Goal: Task Accomplishment & Management: Complete application form

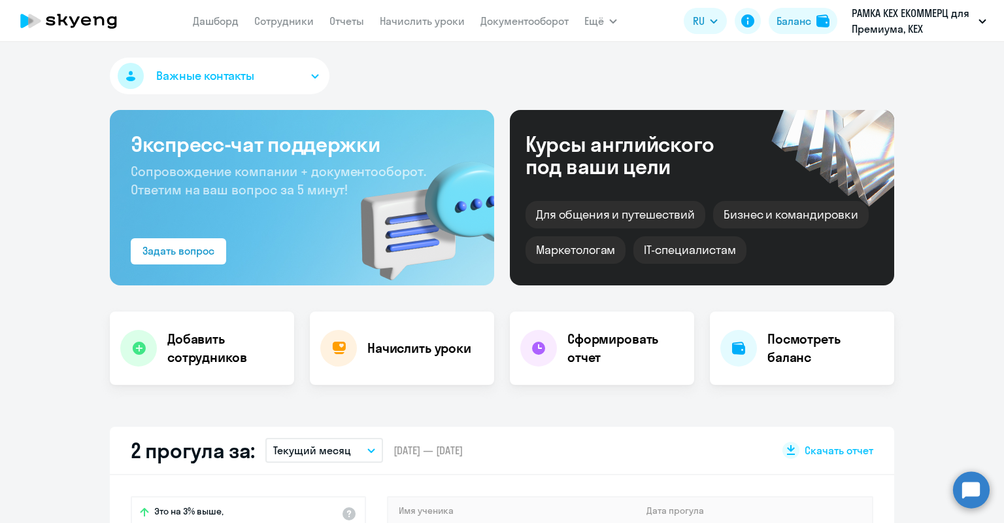
select select "30"
click at [168, 327] on div "Добавить сотрудников" at bounding box center [202, 347] width 184 height 73
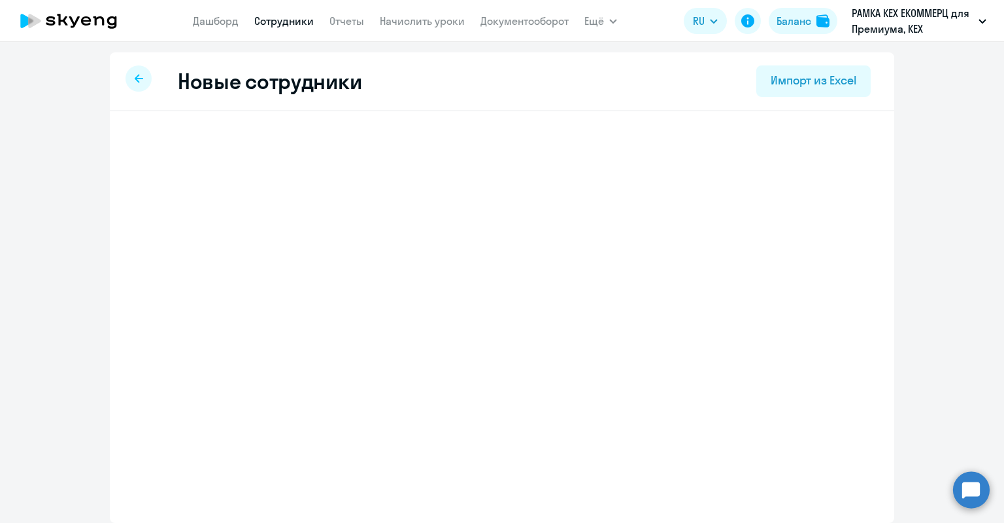
select select "english_adult_not_native_speaker_premium"
select select "3"
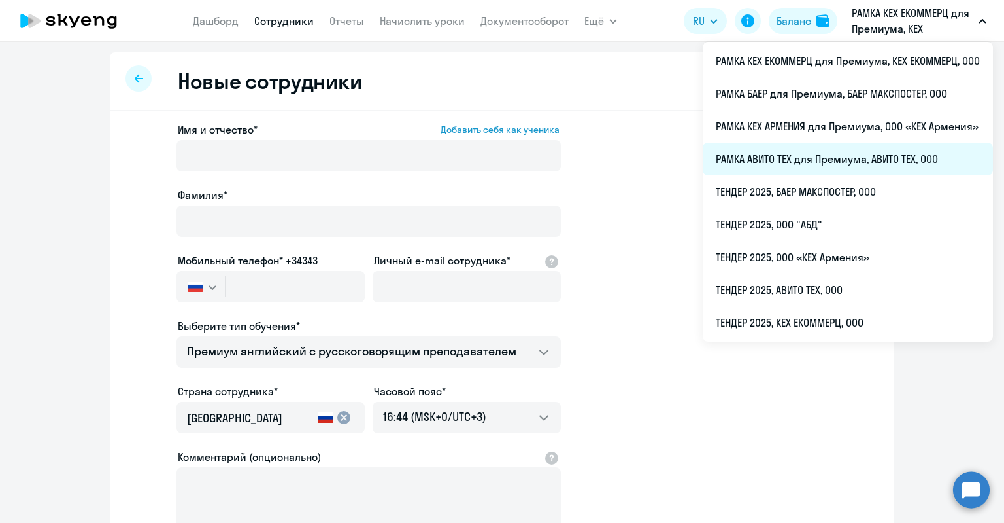
click at [795, 158] on li "РАМКА АВИТО ТЕХ для Премиума, АВИТО ТЕХ, ООО" at bounding box center [848, 159] width 290 height 33
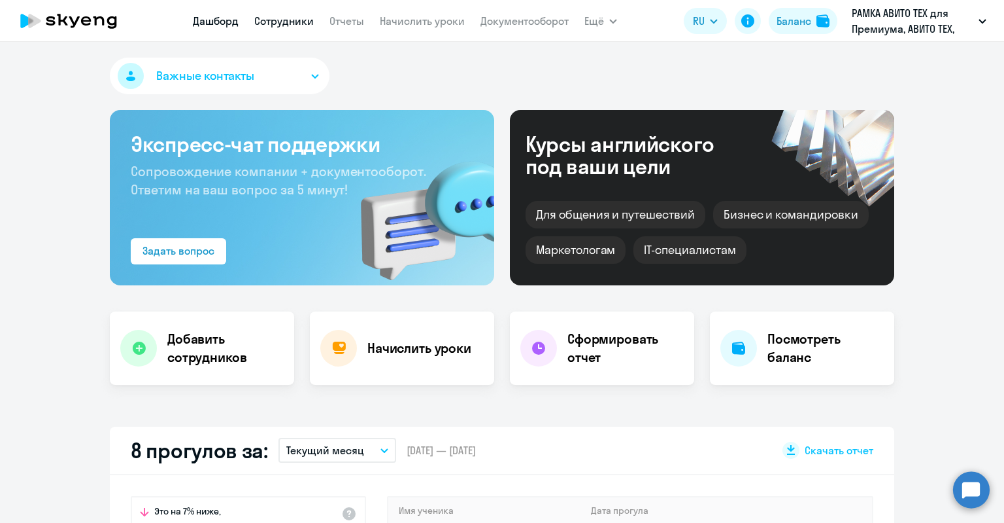
click at [274, 27] on link "Сотрудники" at bounding box center [284, 20] width 60 height 13
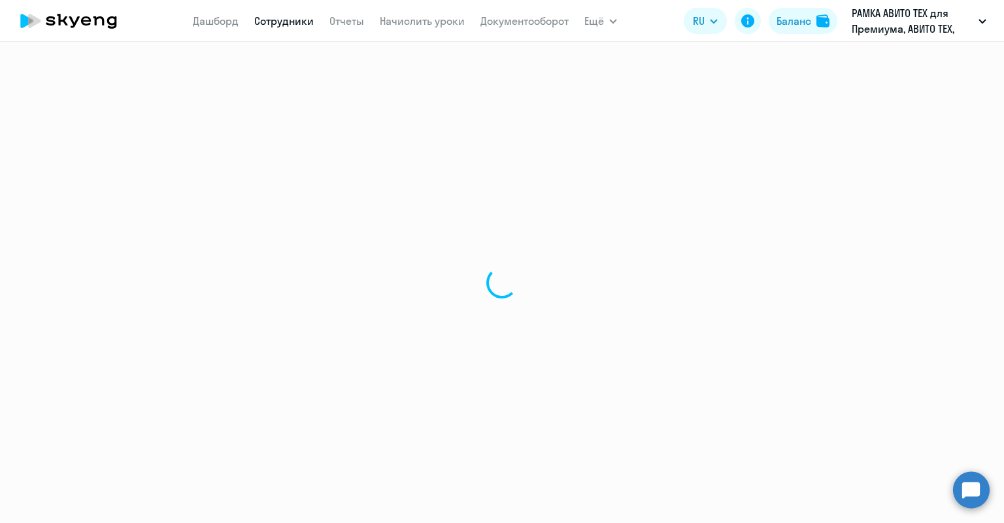
select select "30"
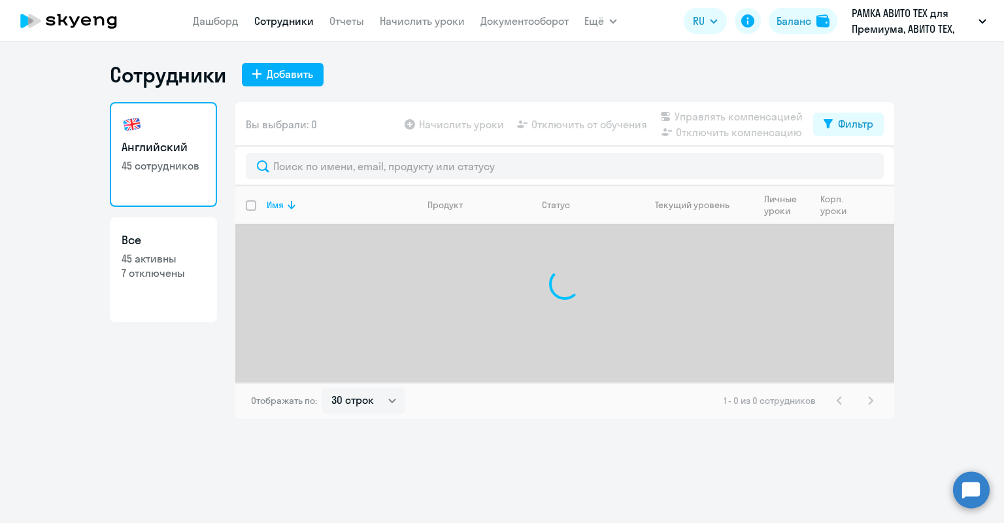
click at [259, 91] on div "Сотрудники Добавить Английский 45 сотрудников Все 45 активны 7 отключены Вы выб…" at bounding box center [502, 239] width 785 height 357
click at [259, 72] on icon at bounding box center [256, 73] width 9 height 9
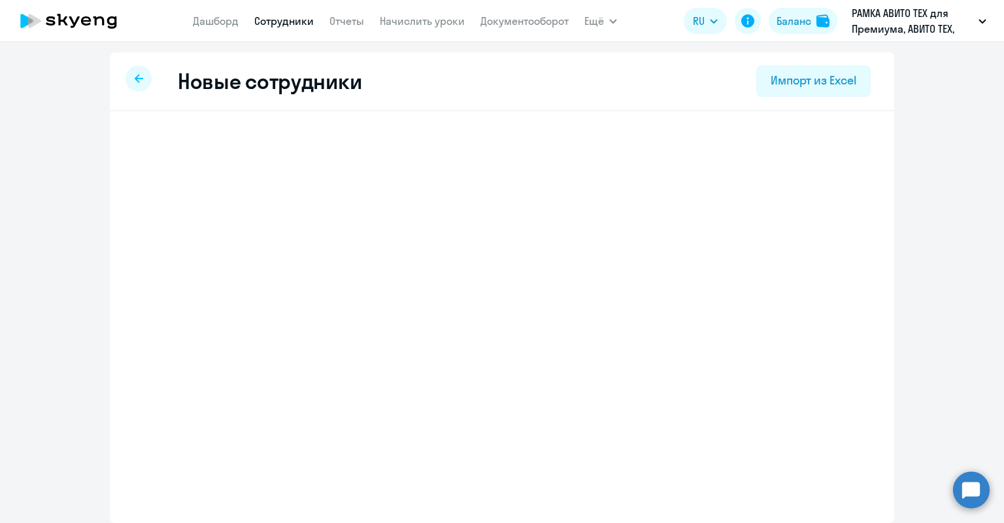
select select "english_adult_not_native_speaker_premium"
select select "3"
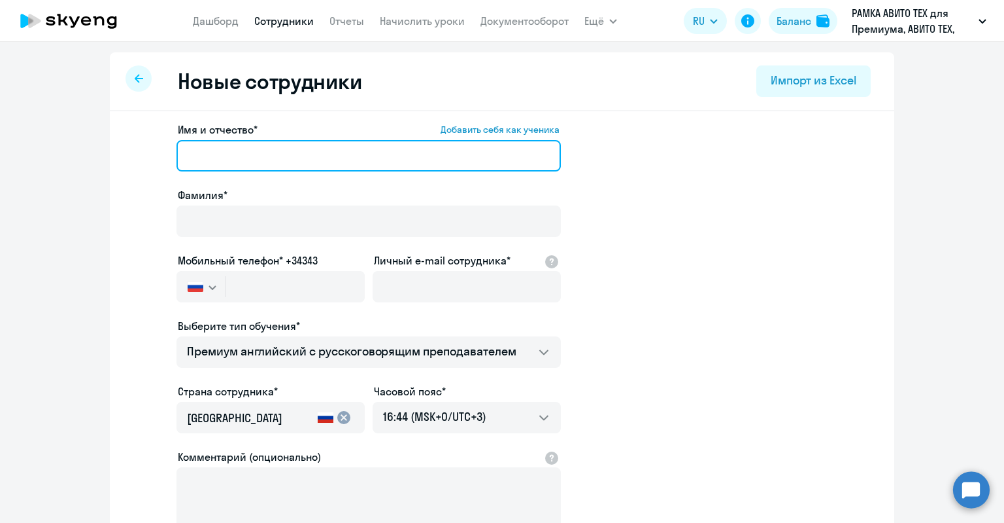
click at [269, 154] on input "Имя и отчество* Добавить себя как ученика" at bounding box center [369, 155] width 385 height 31
paste input "[PERSON_NAME]"
drag, startPoint x: 260, startPoint y: 157, endPoint x: 199, endPoint y: 155, distance: 61.5
click at [199, 155] on input "[PERSON_NAME]" at bounding box center [369, 155] width 385 height 31
type input "[PERSON_NAME]"
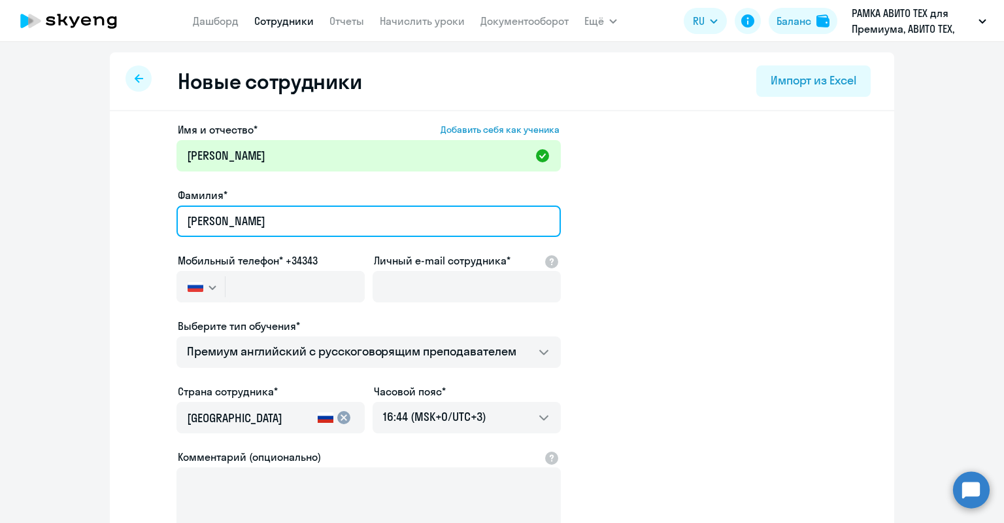
type input "[PERSON_NAME]"
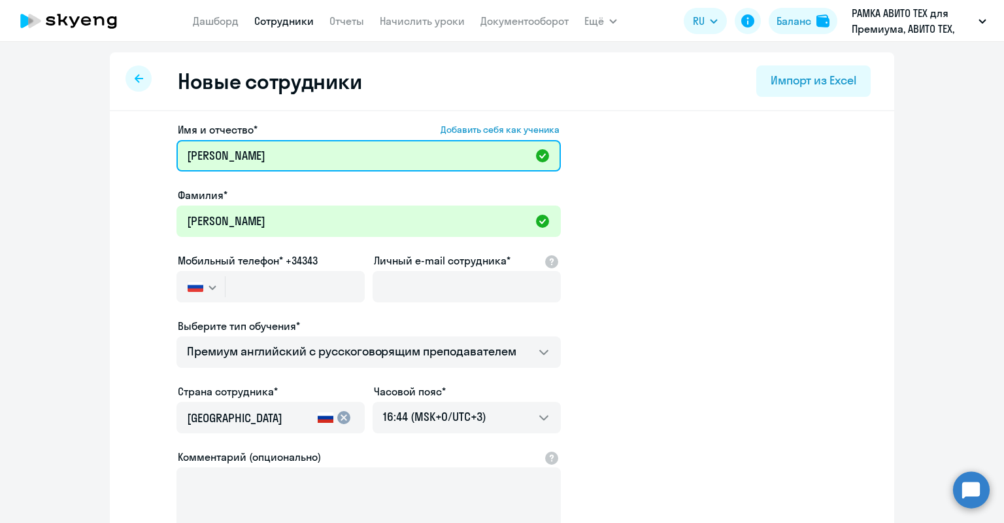
drag, startPoint x: 200, startPoint y: 160, endPoint x: 151, endPoint y: 160, distance: 49.0
click at [151, 160] on app-new-student-form "Имя и отчество* Добавить себя как ученика [PERSON_NAME]* [PERSON_NAME] Мобильны…" at bounding box center [502, 355] width 743 height 466
type input "[PERSON_NAME]"
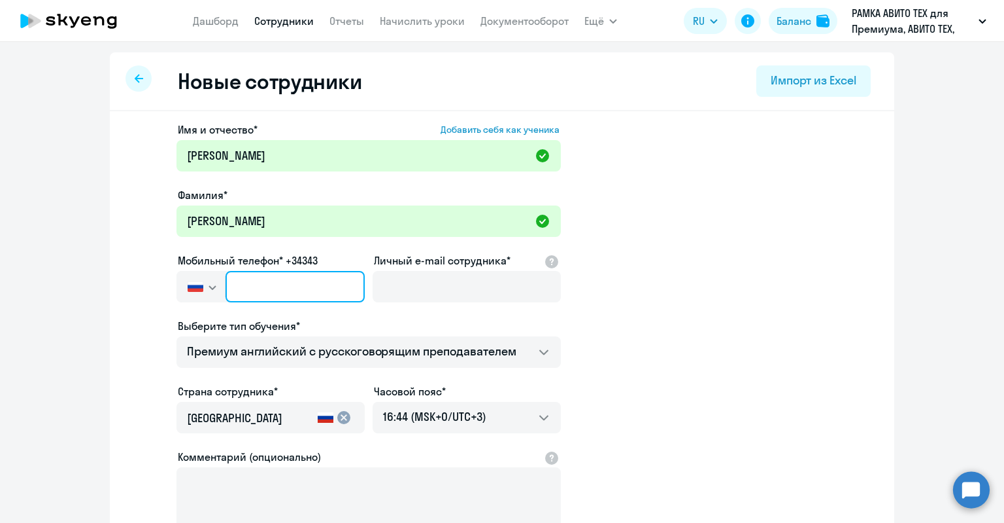
click at [317, 284] on input "text" at bounding box center [295, 286] width 139 height 31
paste input "[PHONE_NUMBER]"
type input "[PHONE_NUMBER]"
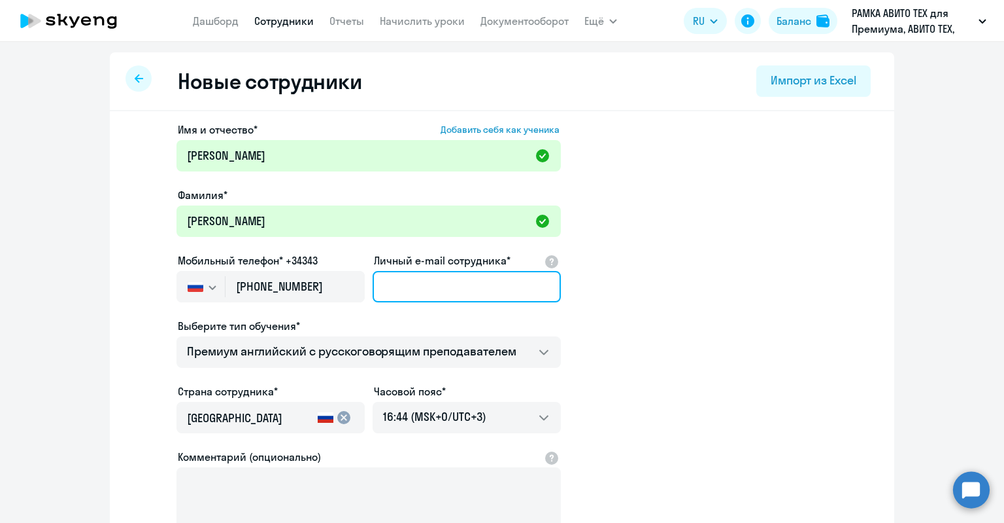
click at [417, 278] on input "Личный e-mail сотрудника*" at bounding box center [467, 286] width 188 height 31
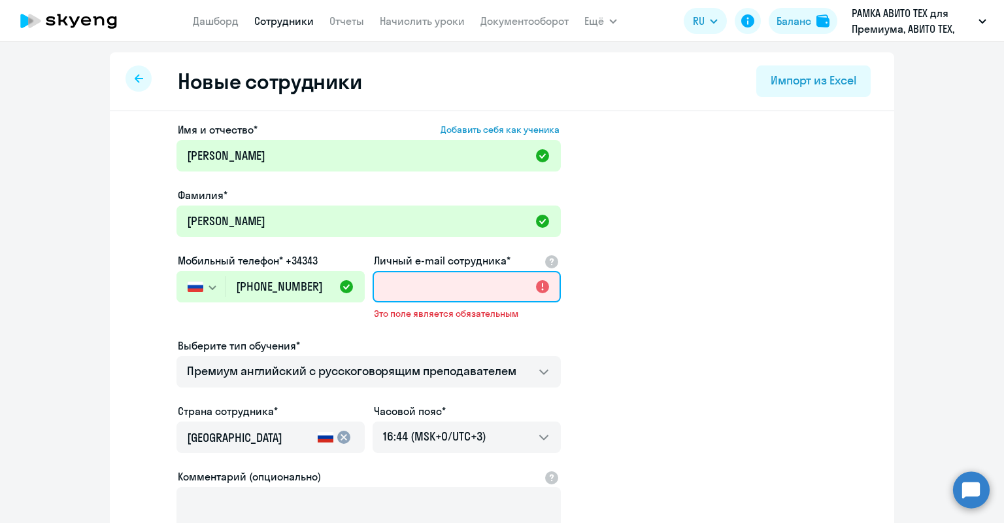
paste input "[EMAIL_ADDRESS][DOMAIN_NAME]"
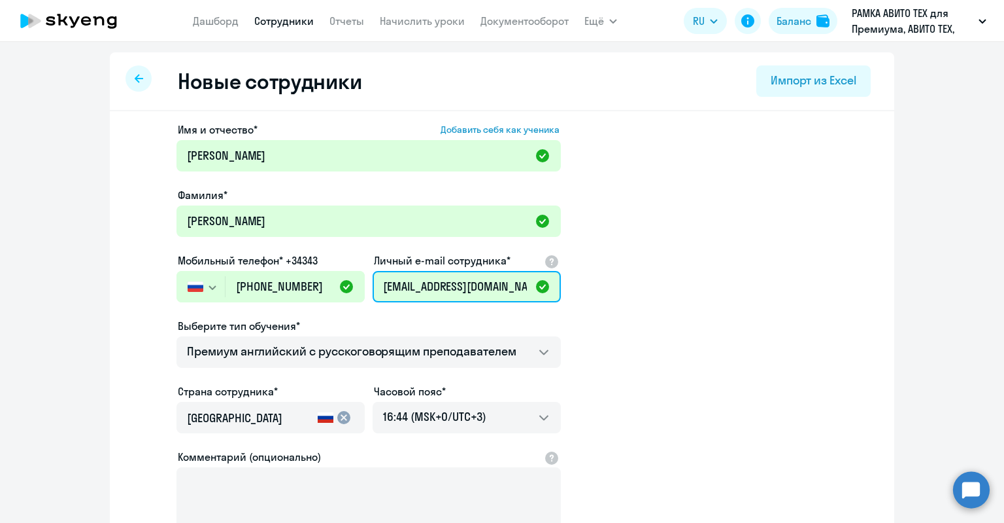
type input "[EMAIL_ADDRESS][DOMAIN_NAME]"
click at [638, 244] on app-new-student-form "Имя и отчество* Добавить себя как ученика [PERSON_NAME]* [PERSON_NAME] Мобильны…" at bounding box center [502, 355] width 743 height 466
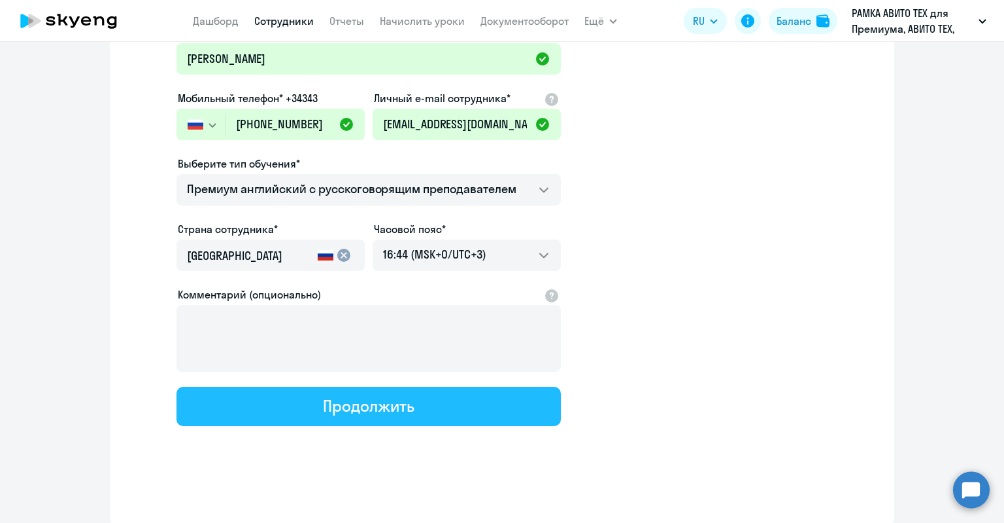
click at [409, 420] on button "Продолжить" at bounding box center [369, 405] width 385 height 39
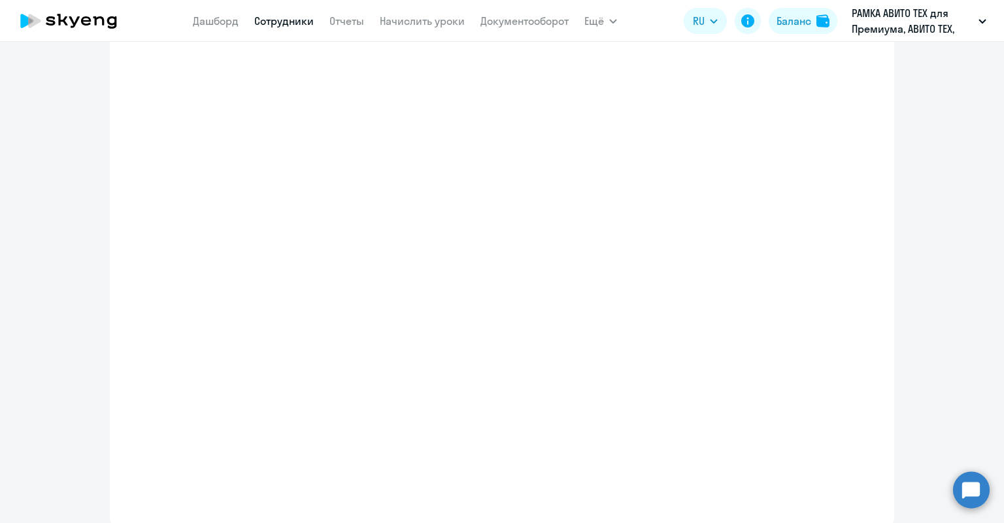
scroll to position [237, 0]
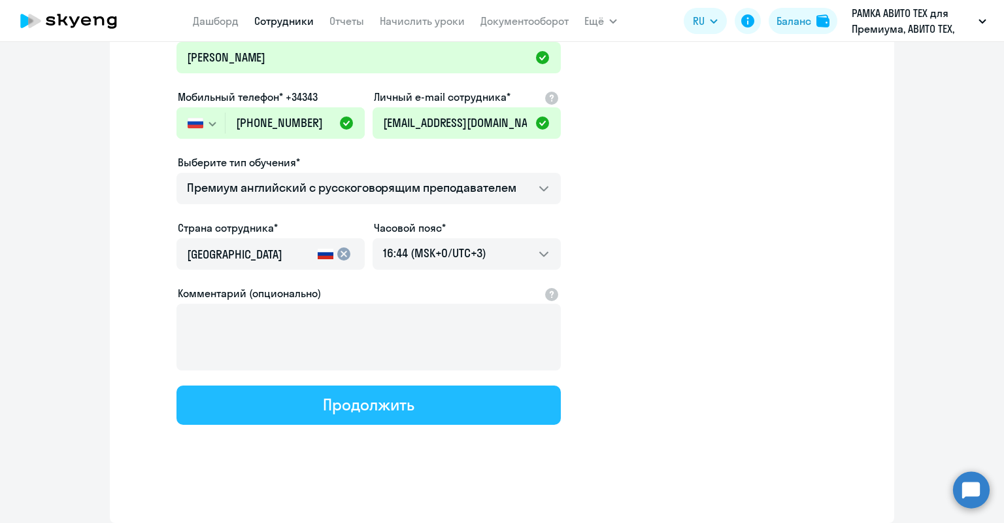
select select "english_adult_not_native_speaker_premium"
select select "3"
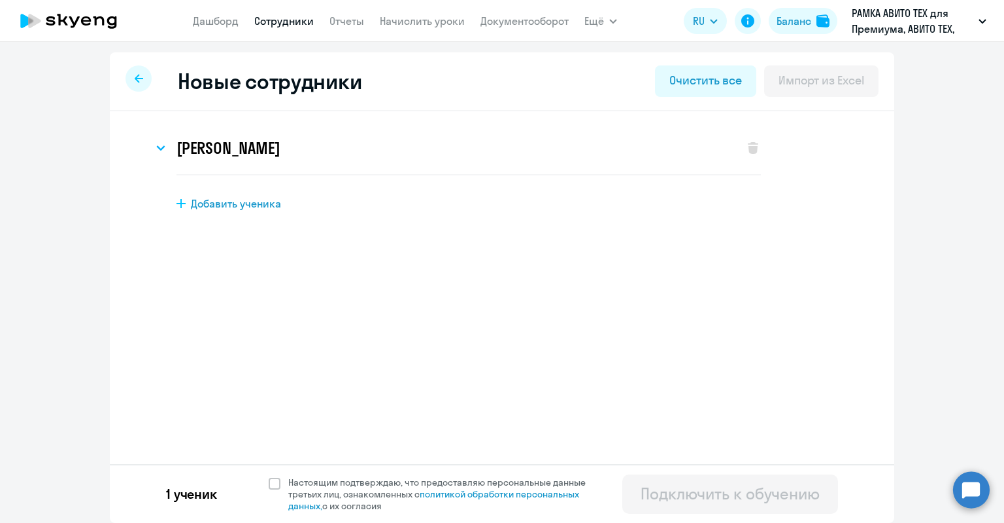
scroll to position [0, 0]
click at [366, 476] on span "Настоящим подтверждаю, что предоставляю персональные данные третьих лиц, ознако…" at bounding box center [444, 493] width 313 height 35
click at [269, 476] on input "Настоящим подтверждаю, что предоставляю персональные данные третьих лиц, ознако…" at bounding box center [268, 475] width 1 height 1
checkbox input "true"
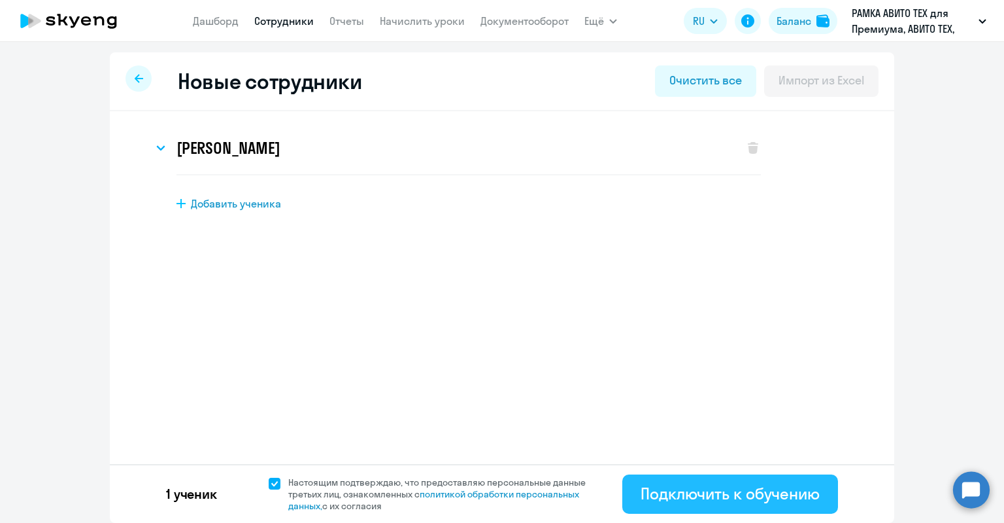
click at [721, 492] on div "Подключить к обучению" at bounding box center [730, 493] width 179 height 21
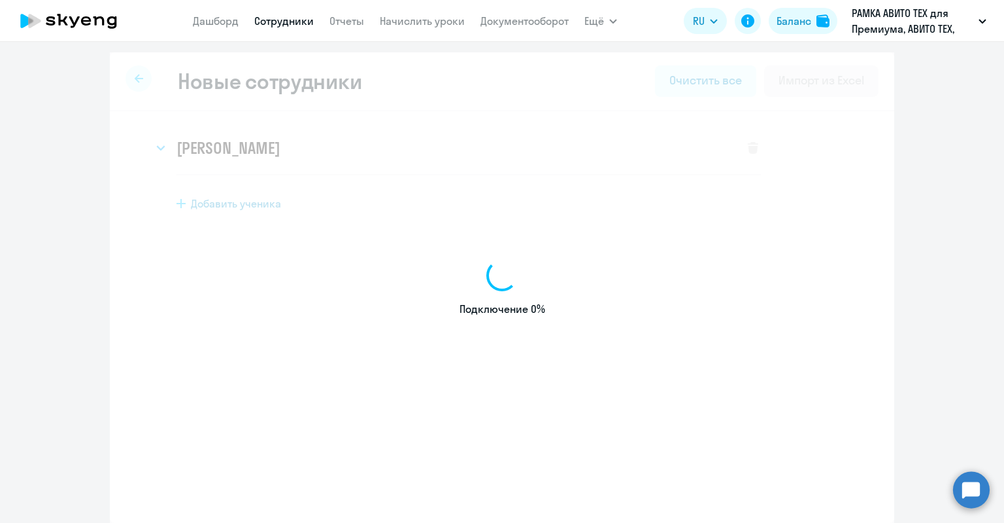
select select "english_adult_not_native_speaker_premium"
select select "3"
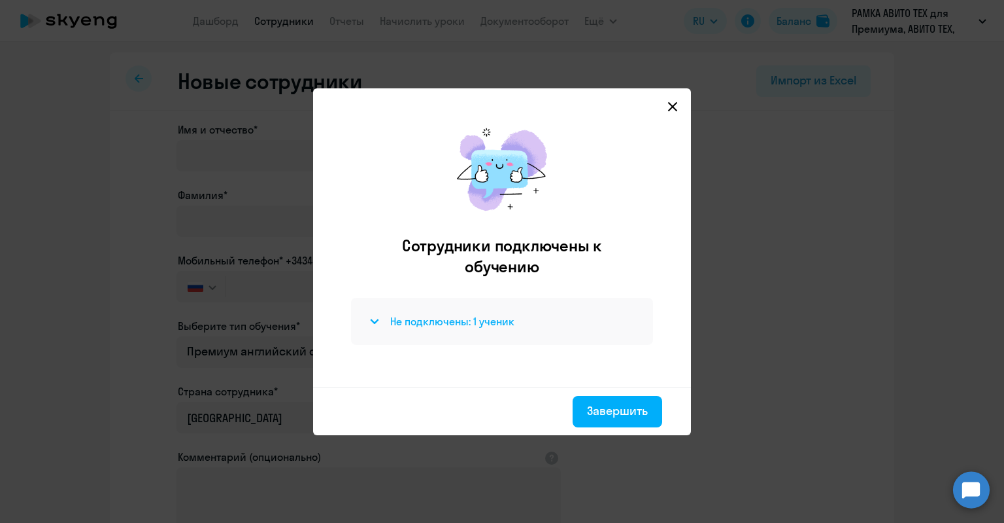
click at [551, 318] on div "Не подключены: 1 ученик" at bounding box center [502, 321] width 271 height 16
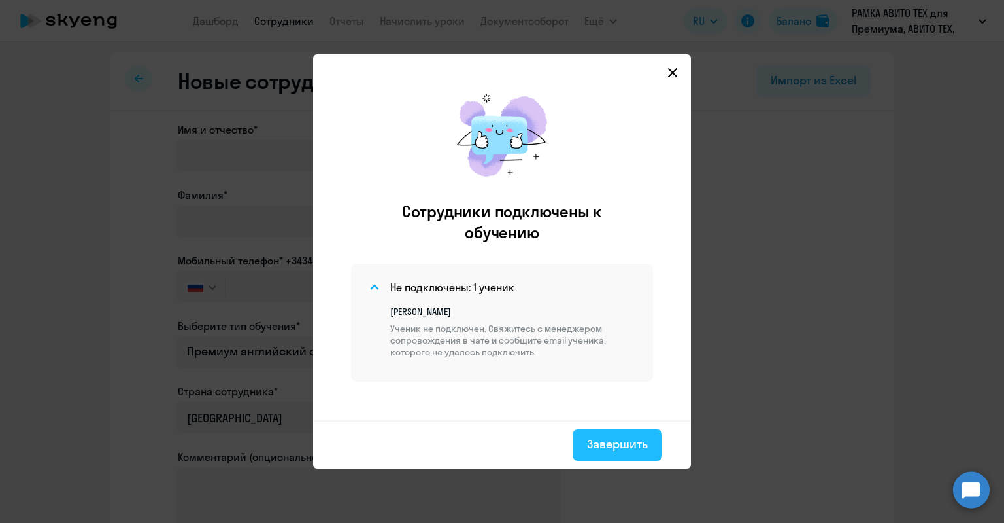
click at [616, 449] on div "Завершить" at bounding box center [617, 444] width 61 height 17
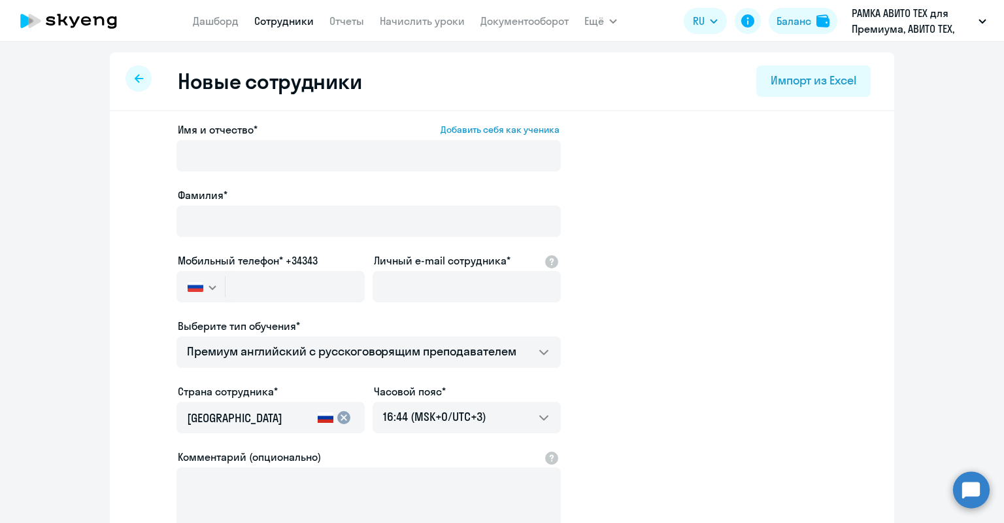
select select "30"
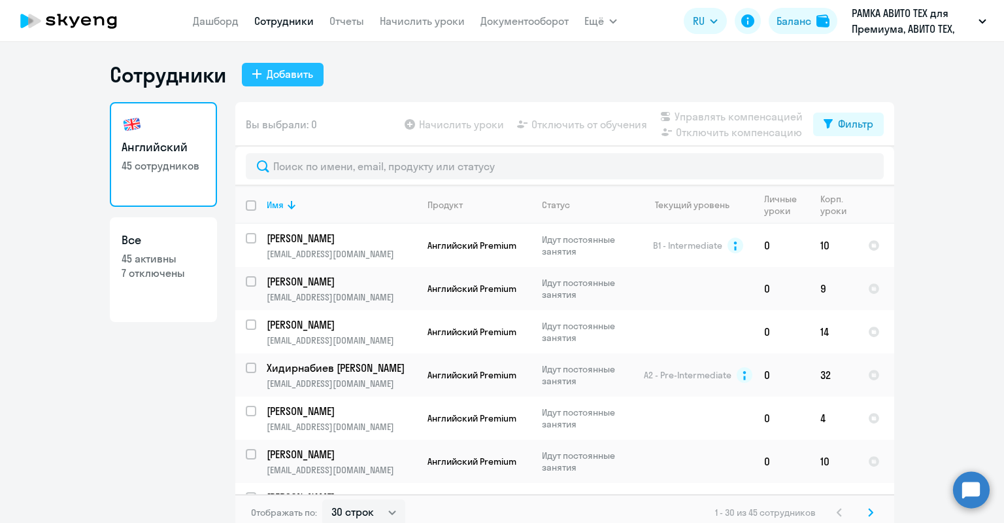
click at [260, 84] on button "Добавить" at bounding box center [283, 75] width 82 height 24
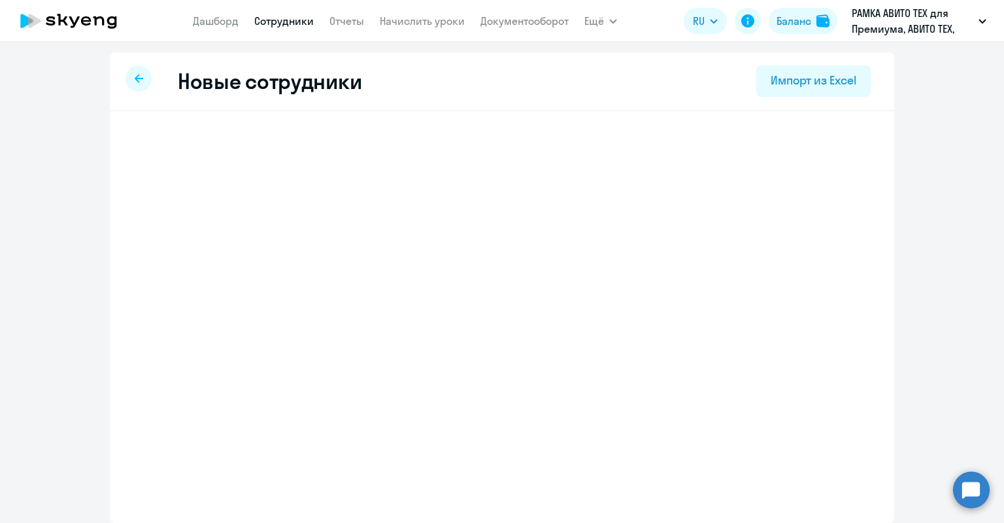
select select "english_adult_not_native_speaker_premium"
select select "3"
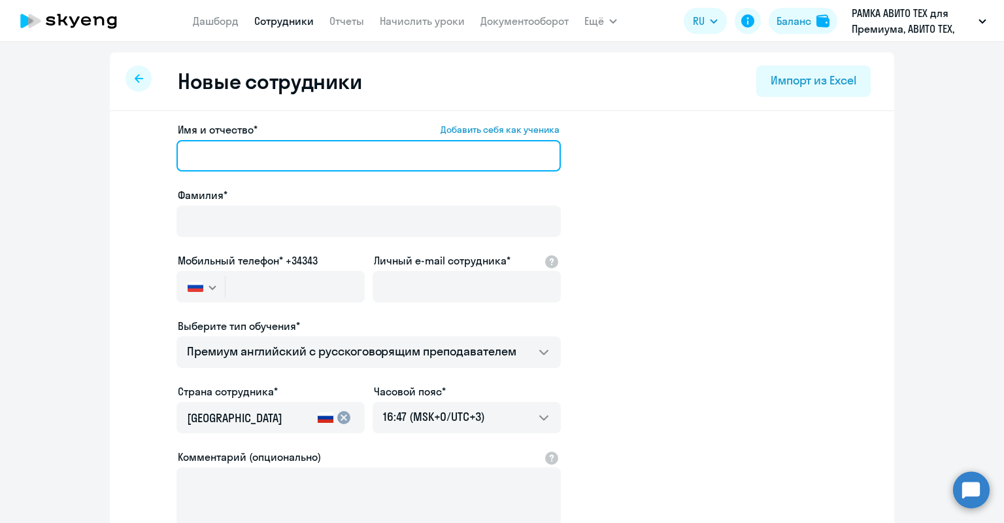
click at [286, 160] on input "Имя и отчество* Добавить себя как ученика" at bounding box center [369, 155] width 385 height 31
paste input "[PERSON_NAME]"
drag, startPoint x: 290, startPoint y: 158, endPoint x: 214, endPoint y: 163, distance: 76.0
click at [208, 157] on input "[PERSON_NAME]" at bounding box center [369, 155] width 385 height 31
click at [219, 164] on input "[PERSON_NAME]" at bounding box center [369, 155] width 385 height 31
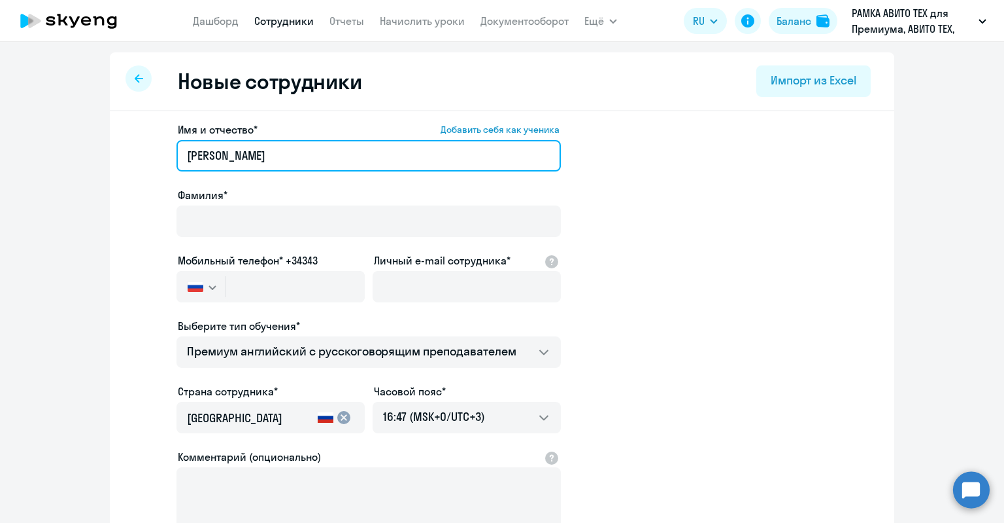
drag, startPoint x: 204, startPoint y: 156, endPoint x: 287, endPoint y: 162, distance: 83.3
click at [287, 162] on input "[PERSON_NAME]" at bounding box center [369, 155] width 385 height 31
type input "[PERSON_NAME]"
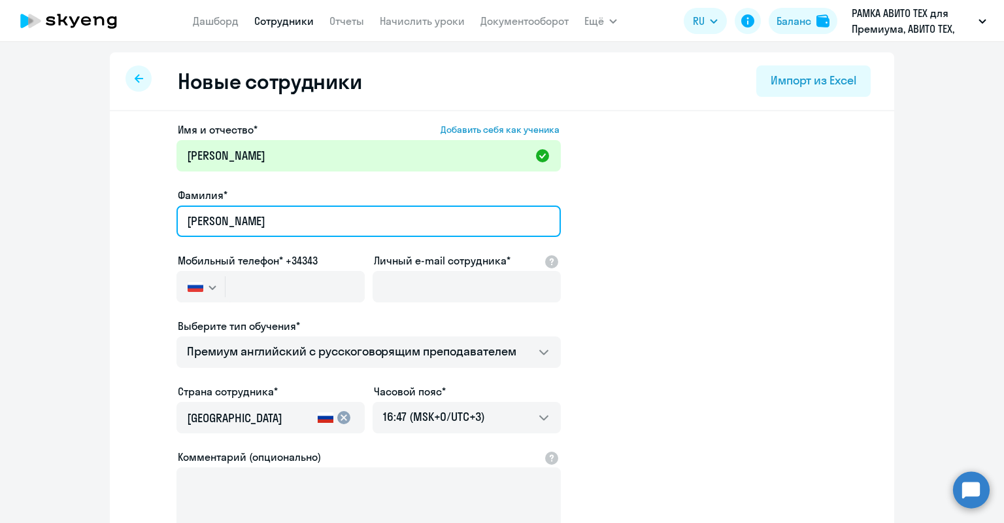
type input "[PERSON_NAME]"
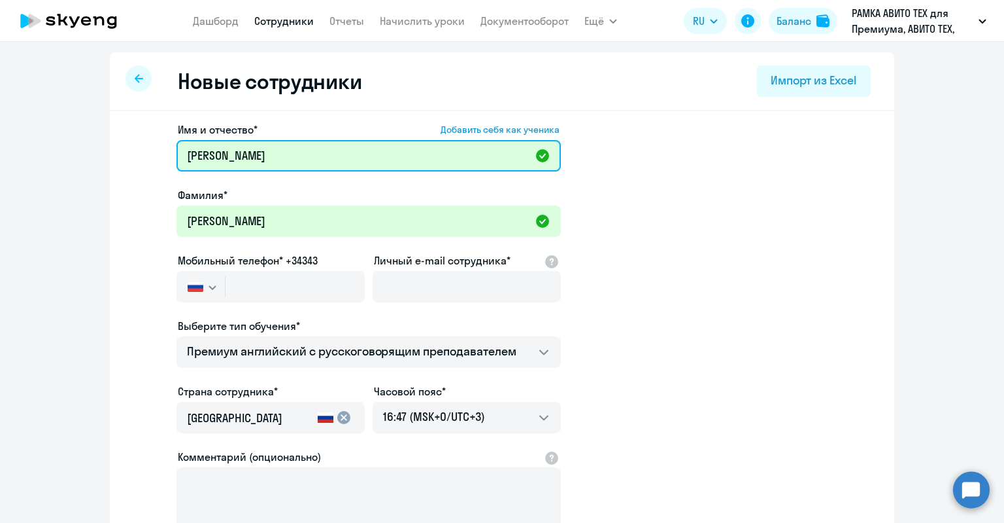
drag, startPoint x: 203, startPoint y: 146, endPoint x: 116, endPoint y: 158, distance: 87.8
click at [116, 158] on div "Имя и отчество* Добавить себя как ученика [PERSON_NAME]* [PERSON_NAME] телефон*…" at bounding box center [502, 398] width 785 height 575
drag, startPoint x: 323, startPoint y: 156, endPoint x: 222, endPoint y: 156, distance: 101.4
click at [222, 156] on input "[PERSON_NAME]" at bounding box center [369, 155] width 385 height 31
click at [184, 159] on input "[PERSON_NAME]" at bounding box center [369, 155] width 385 height 31
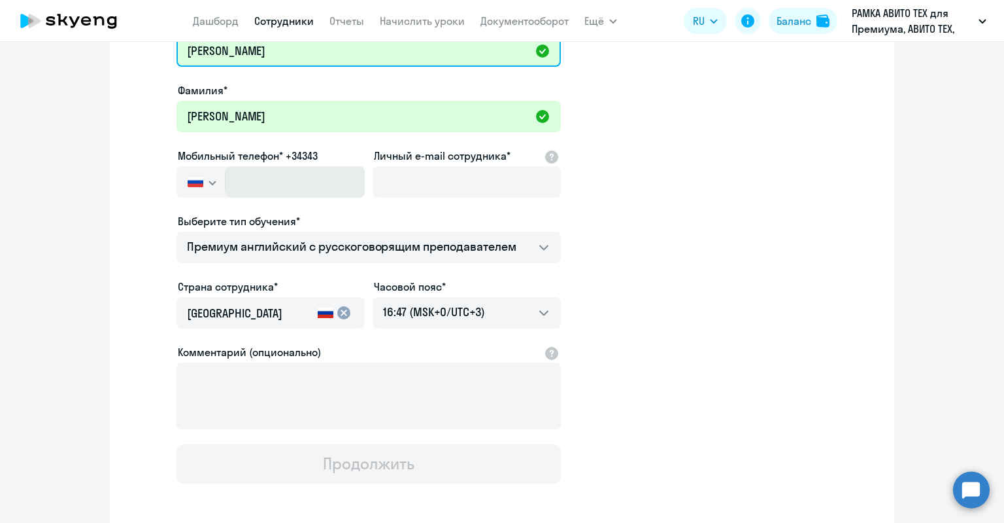
scroll to position [131, 0]
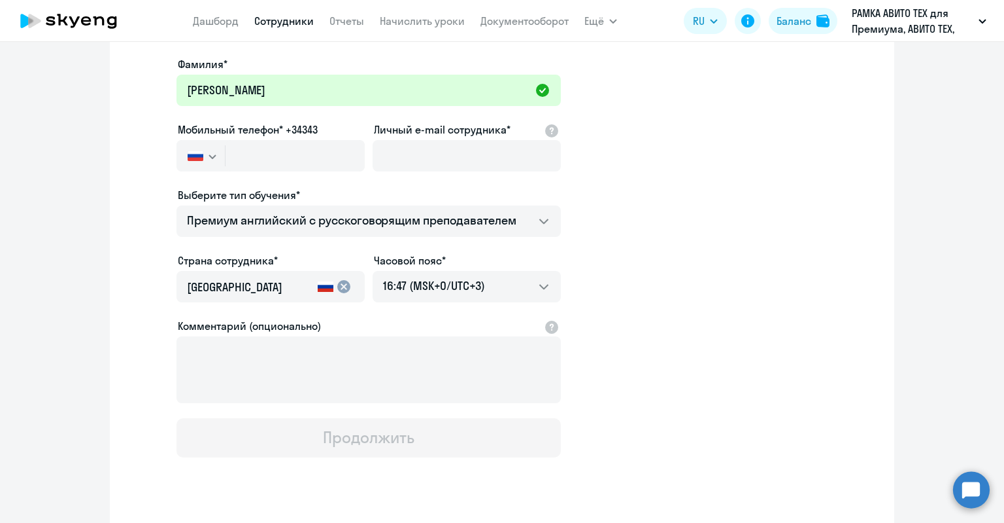
type input "[PERSON_NAME]"
click at [317, 154] on input "text" at bounding box center [295, 155] width 139 height 31
paste input "[PHONE_NUMBER]"
type input "[PHONE_NUMBER]"
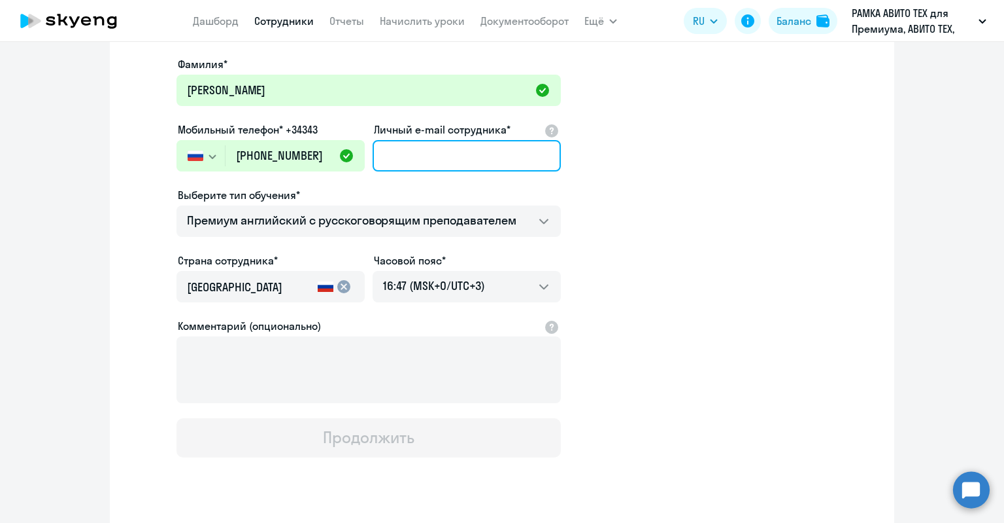
click at [432, 158] on input "Личный e-mail сотрудника*" at bounding box center [467, 155] width 188 height 31
paste input "[EMAIL_ADDRESS][DOMAIN_NAME]"
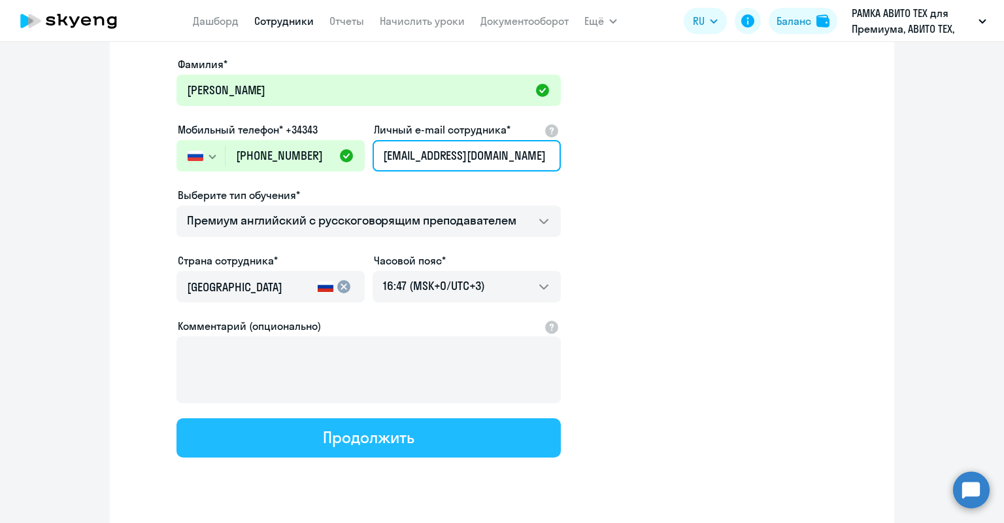
type input "[EMAIL_ADDRESS][DOMAIN_NAME]"
click at [364, 431] on div "Продолжить" at bounding box center [368, 436] width 91 height 21
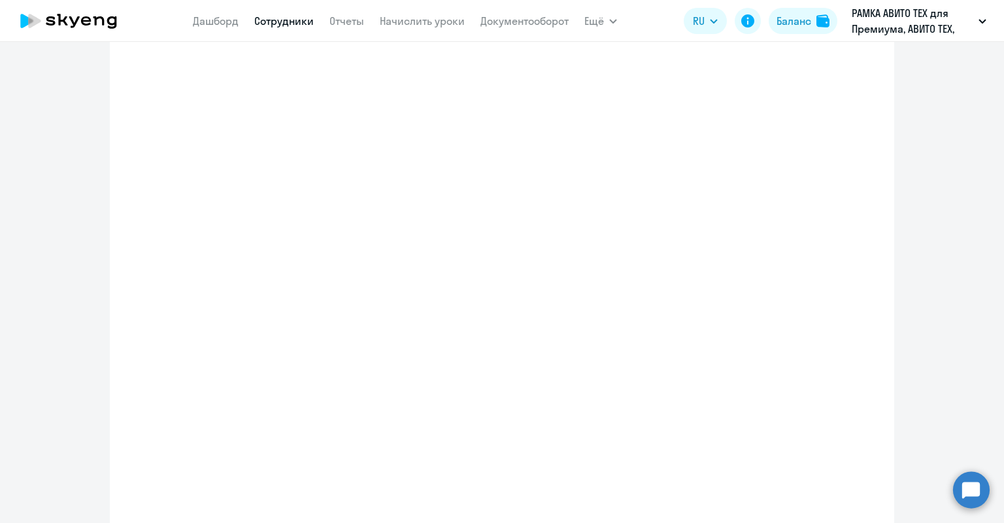
select select "english_adult_not_native_speaker_premium"
select select "3"
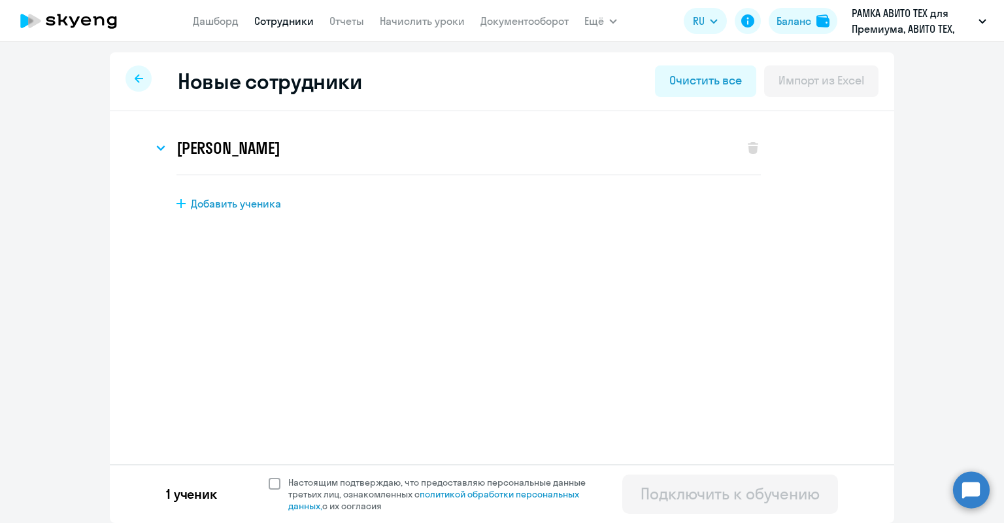
click at [300, 478] on span "Настоящим подтверждаю, что предоставляю персональные данные третьих лиц, ознако…" at bounding box center [444, 493] width 313 height 35
click at [269, 476] on input "Настоящим подтверждаю, что предоставляю персональные данные третьих лиц, ознако…" at bounding box center [268, 475] width 1 height 1
checkbox input "true"
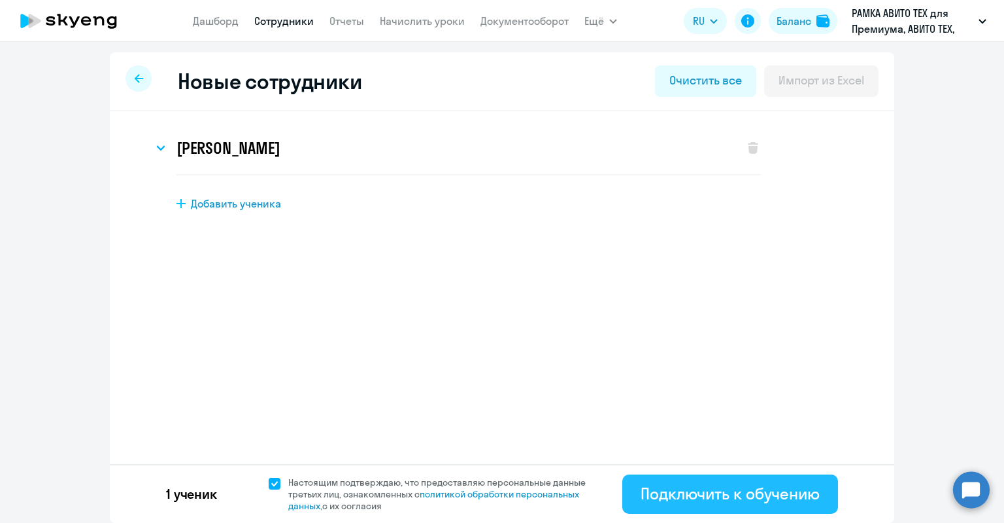
click at [751, 485] on div "Подключить к обучению" at bounding box center [730, 493] width 179 height 21
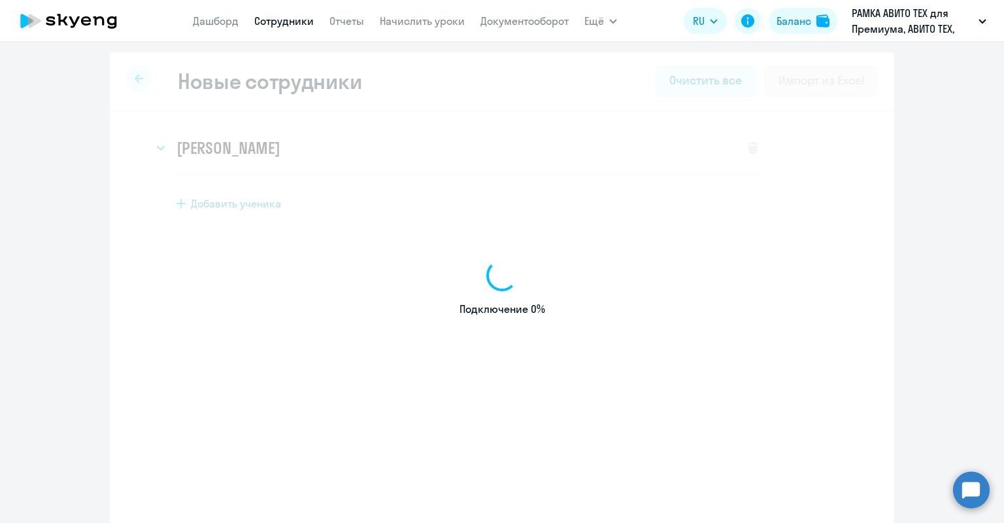
select select "english_adult_not_native_speaker_premium"
select select "3"
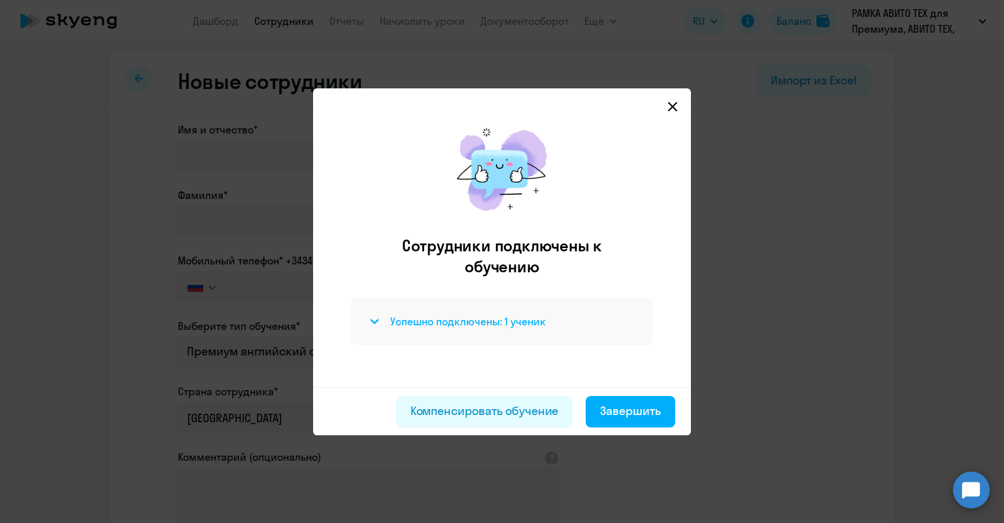
click at [489, 322] on h4 "Успешно подключены: 1 ученик" at bounding box center [468, 321] width 156 height 14
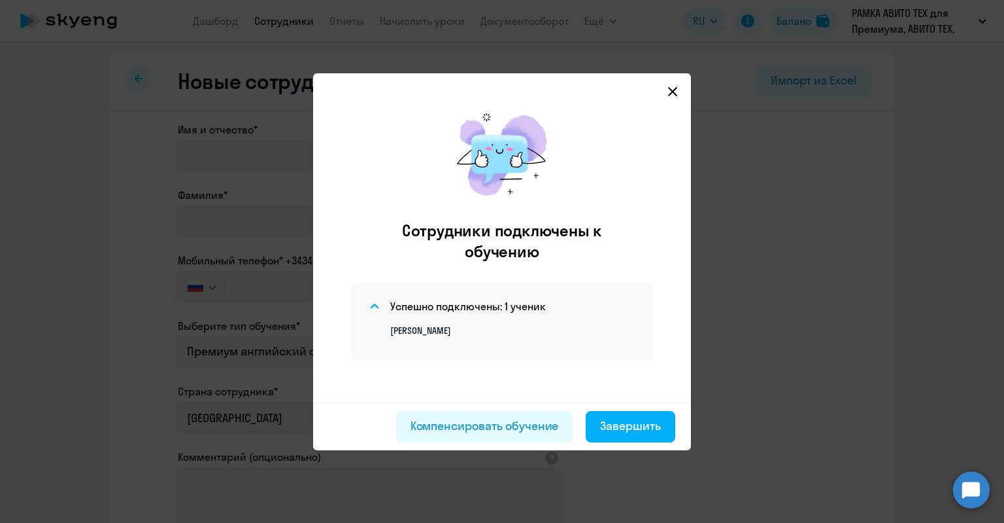
click at [460, 333] on p "[PERSON_NAME]" at bounding box center [513, 330] width 247 height 12
click at [464, 422] on div "Компенсировать обучение" at bounding box center [485, 425] width 148 height 17
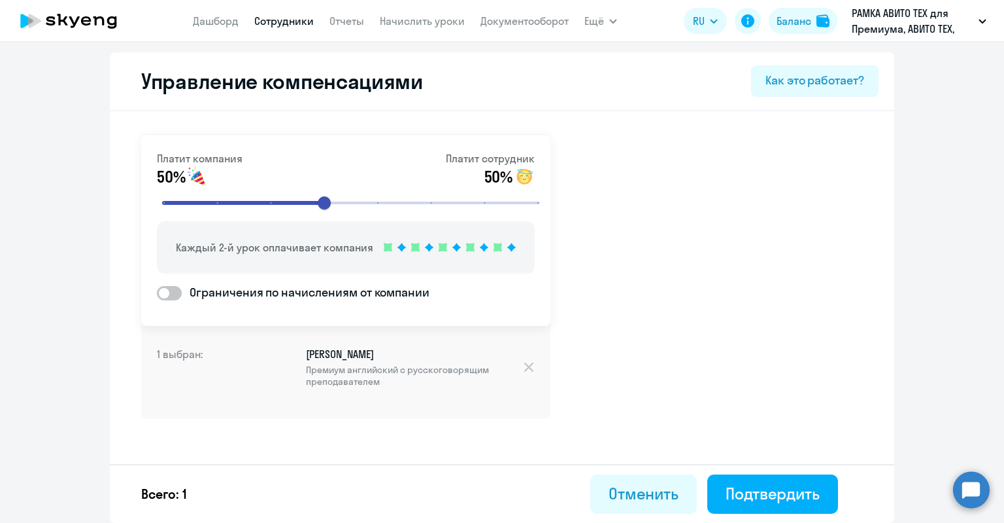
click at [283, 18] on link "Сотрудники" at bounding box center [284, 20] width 60 height 13
select select "30"
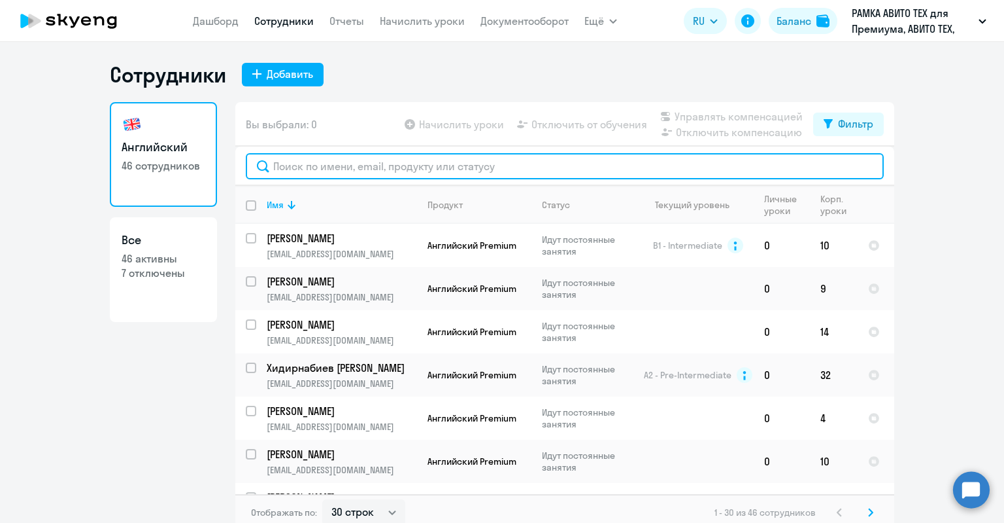
click at [332, 173] on input "text" at bounding box center [565, 166] width 638 height 26
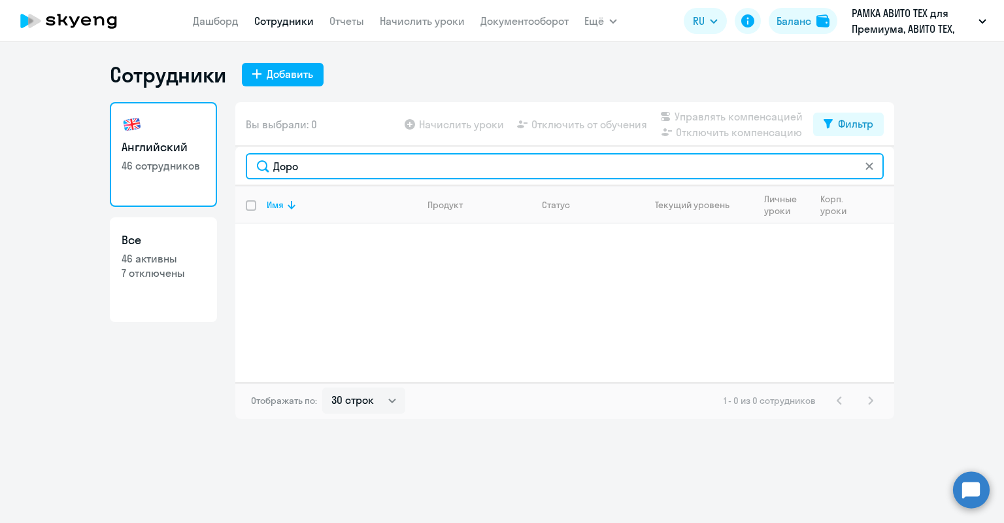
click at [320, 174] on input "Доро" at bounding box center [565, 166] width 638 height 26
type input "Доро"
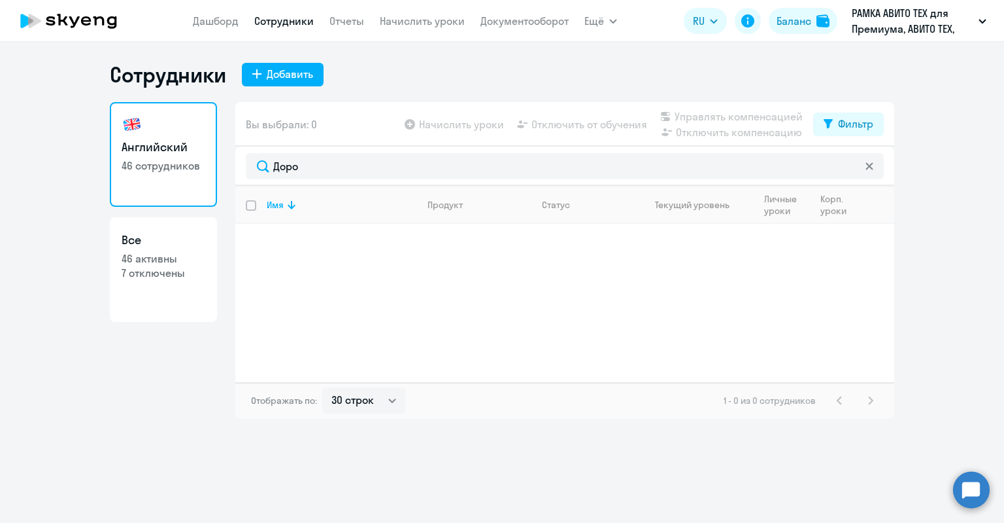
click at [166, 262] on p "46 активны" at bounding box center [164, 258] width 84 height 14
select select "30"
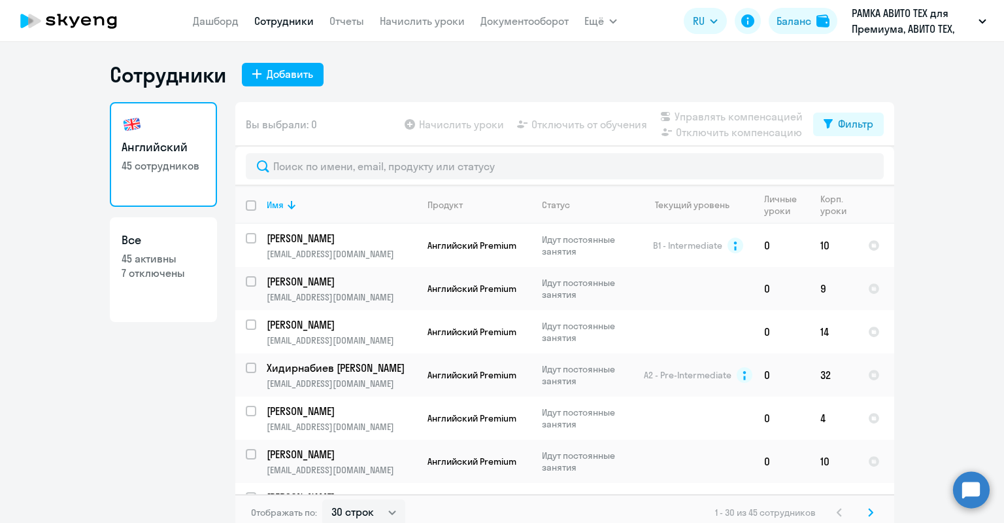
select select "30"
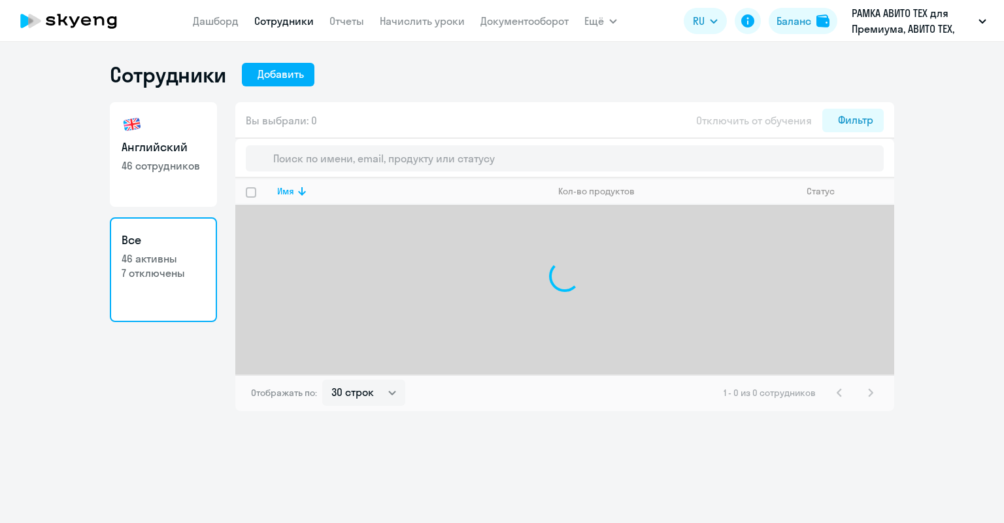
select select "30"
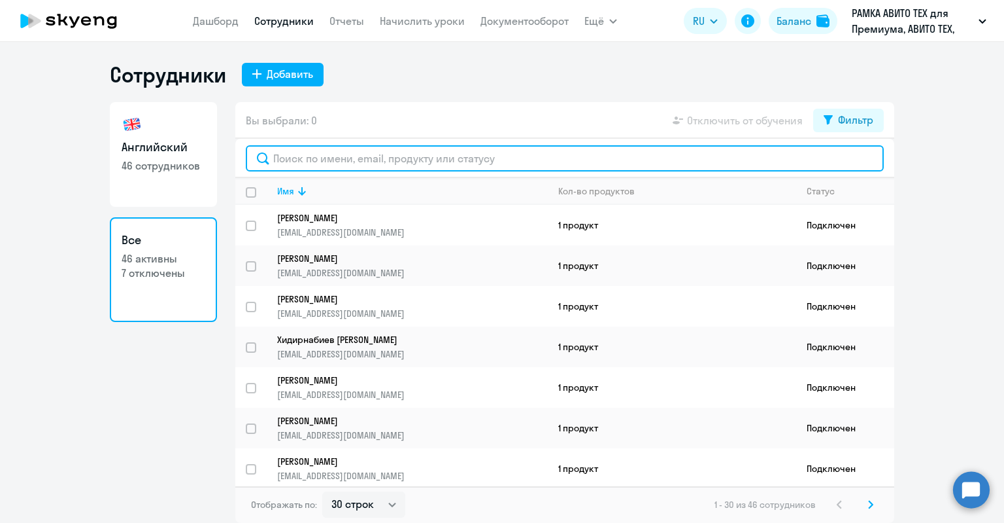
click at [486, 163] on input "text" at bounding box center [565, 158] width 638 height 26
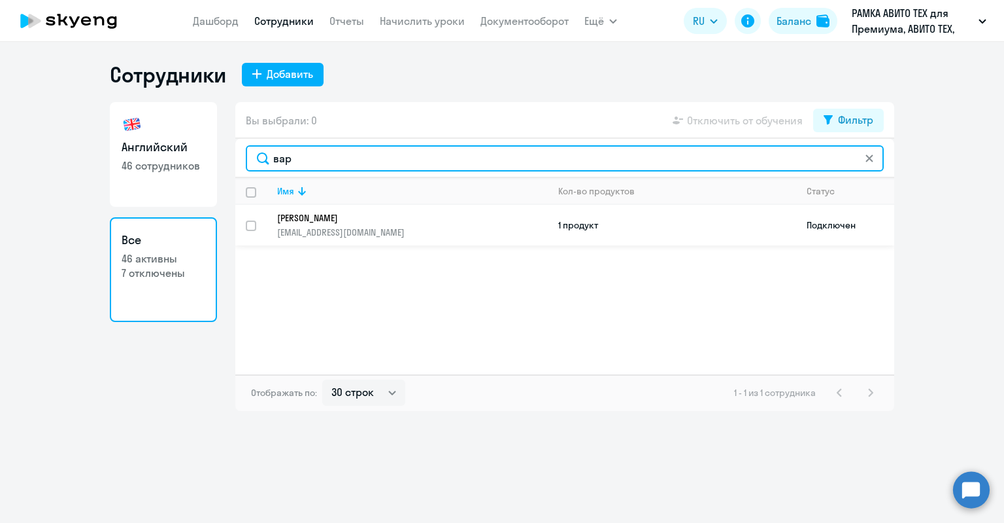
type input "вар"
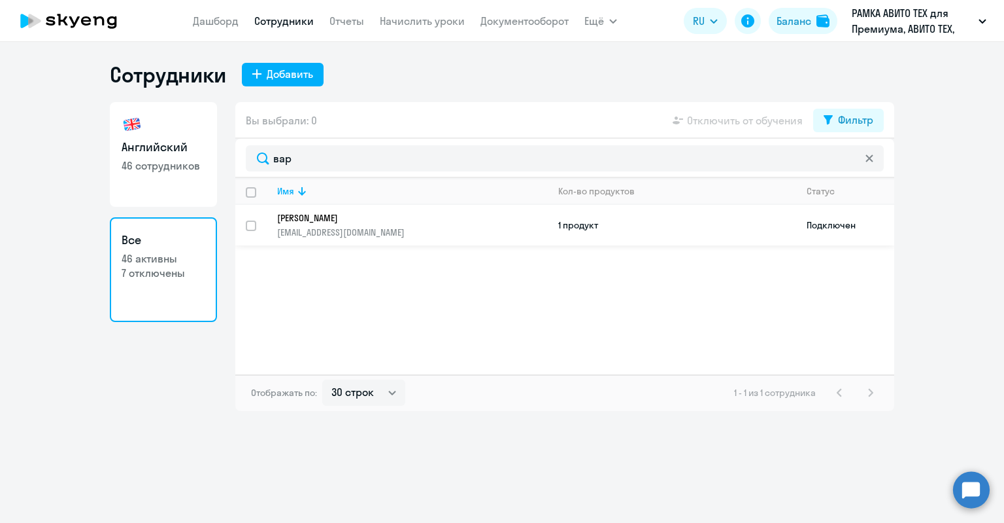
click at [463, 214] on p "Варфоломеева Дарья" at bounding box center [403, 218] width 252 height 12
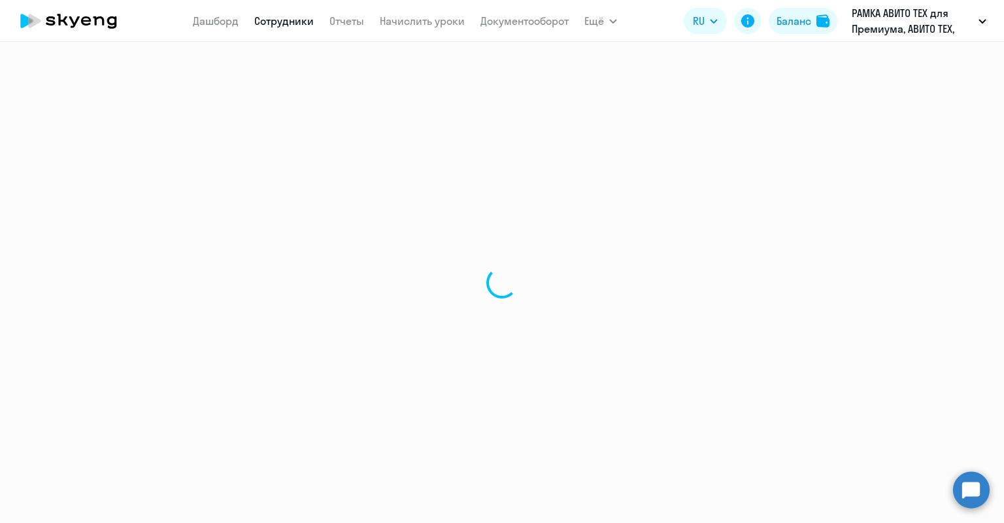
select select "english"
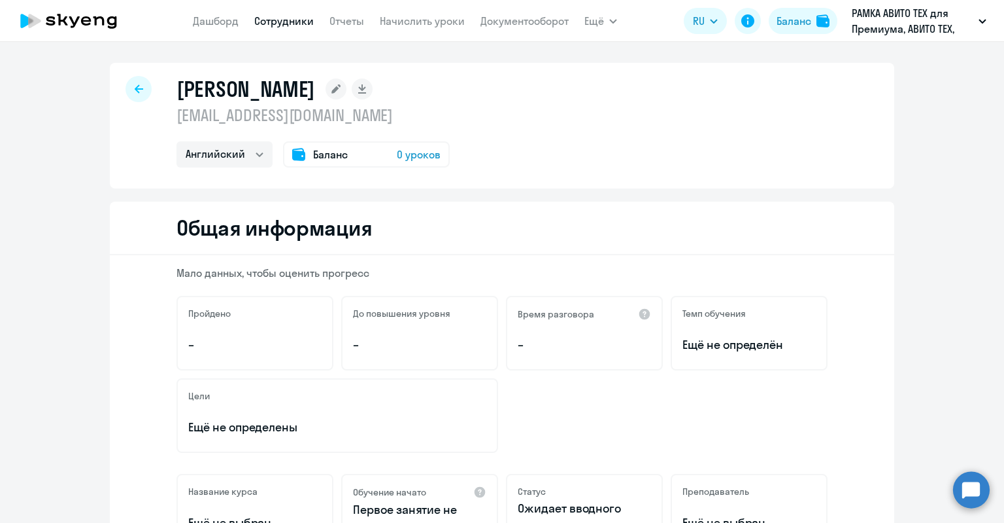
click at [319, 160] on span "Баланс" at bounding box center [330, 154] width 35 height 16
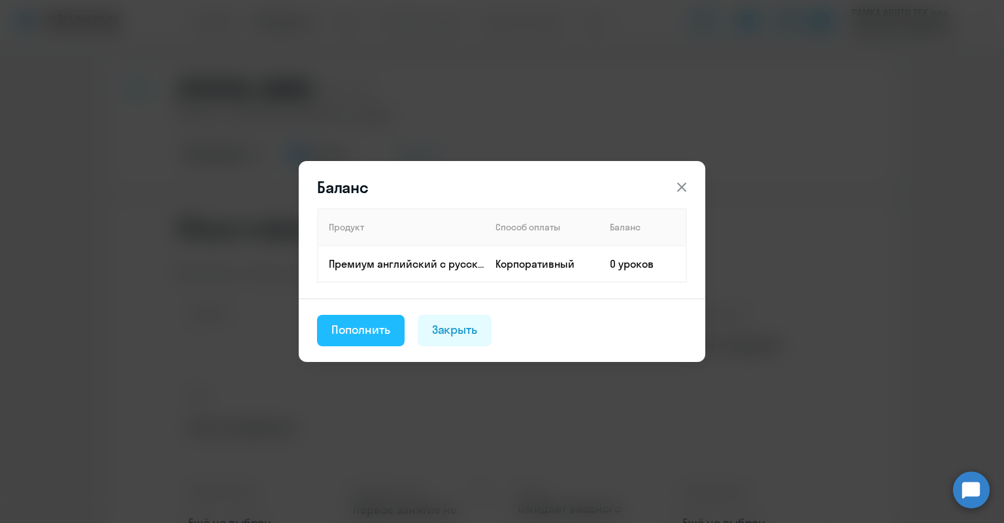
click at [360, 333] on div "Пополнить" at bounding box center [361, 329] width 59 height 17
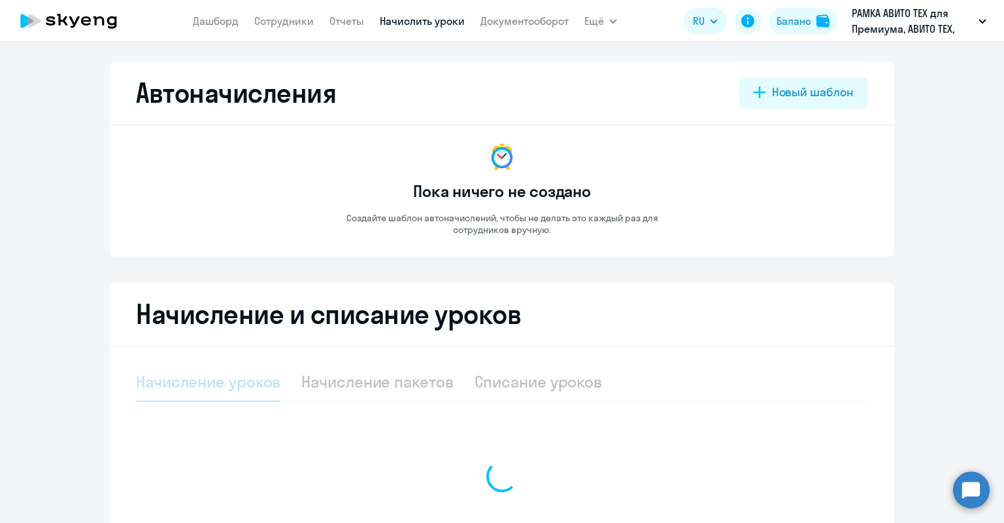
select select "10"
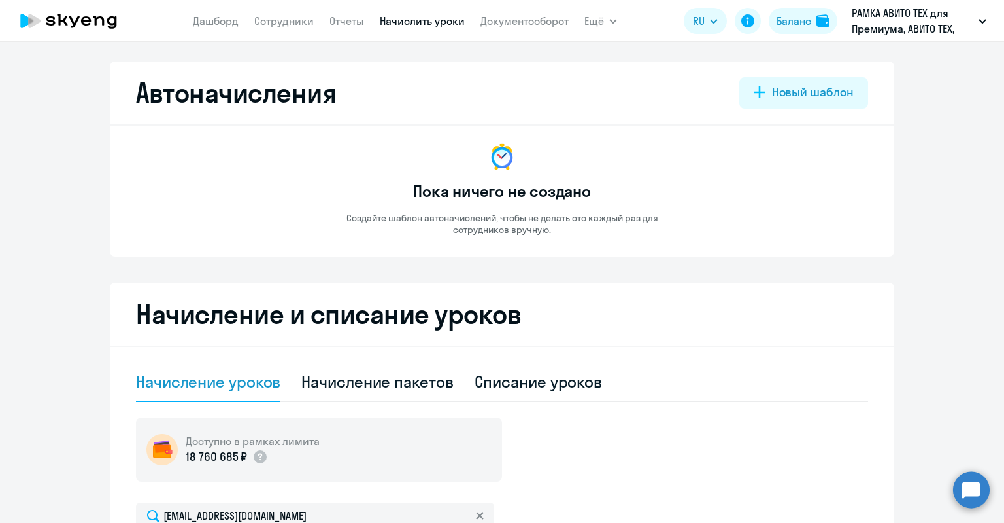
scroll to position [328, 0]
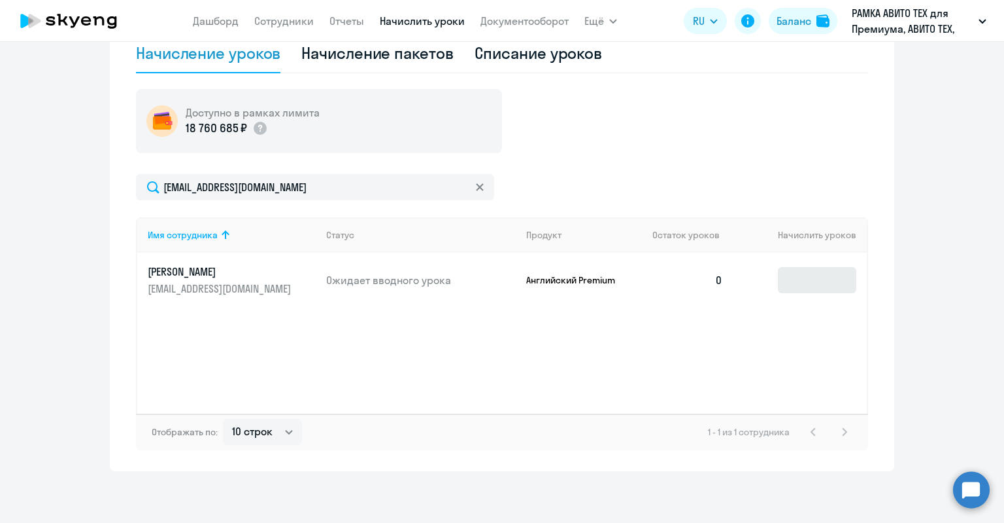
drag, startPoint x: 800, startPoint y: 264, endPoint x: 802, endPoint y: 271, distance: 6.8
click at [802, 271] on td at bounding box center [800, 279] width 133 height 55
click at [804, 276] on input at bounding box center [817, 280] width 78 height 26
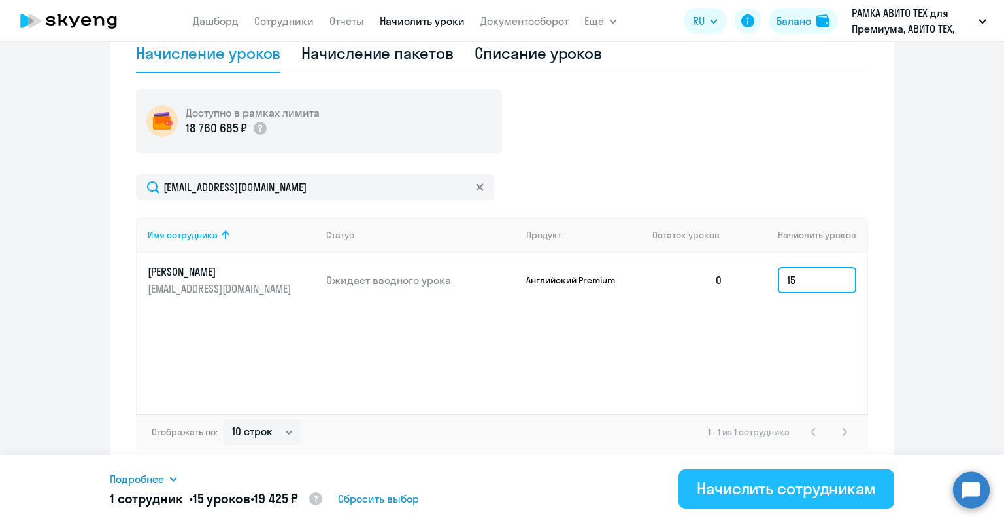
type input "15"
click at [825, 487] on div "Начислить сотрудникам" at bounding box center [786, 487] width 179 height 21
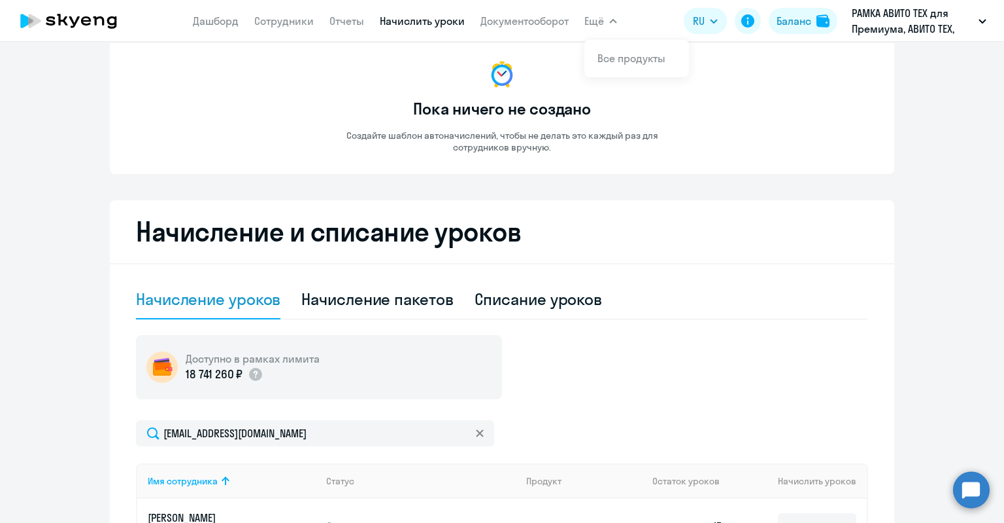
scroll to position [67, 0]
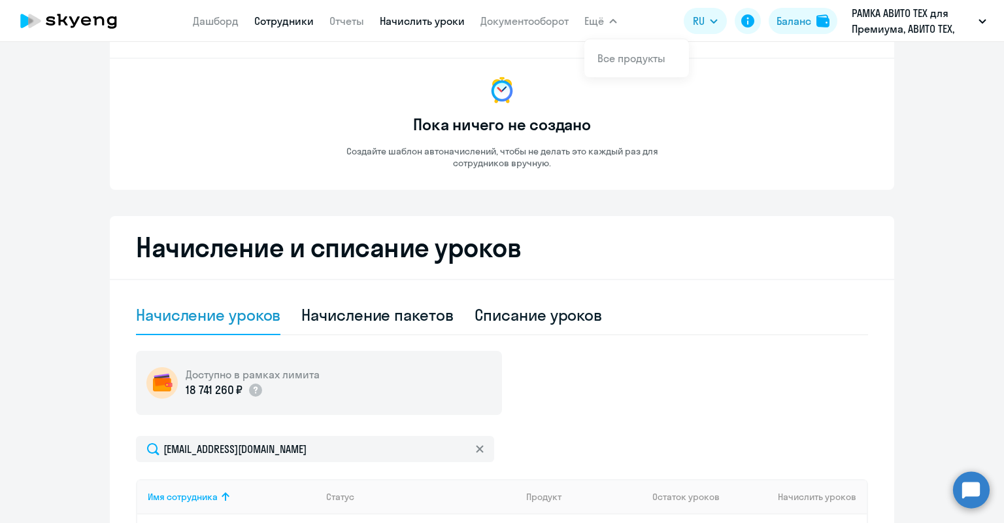
click at [301, 24] on link "Сотрудники" at bounding box center [284, 20] width 60 height 13
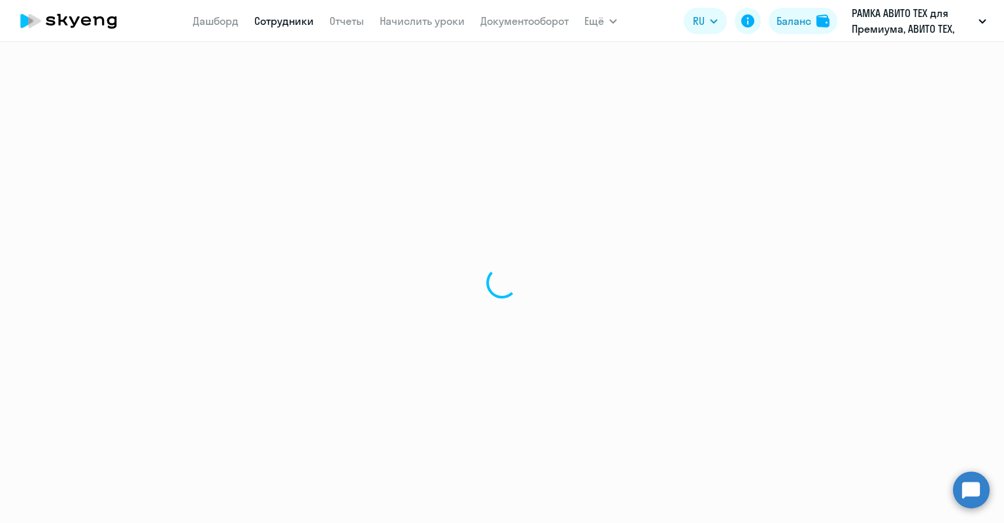
select select "30"
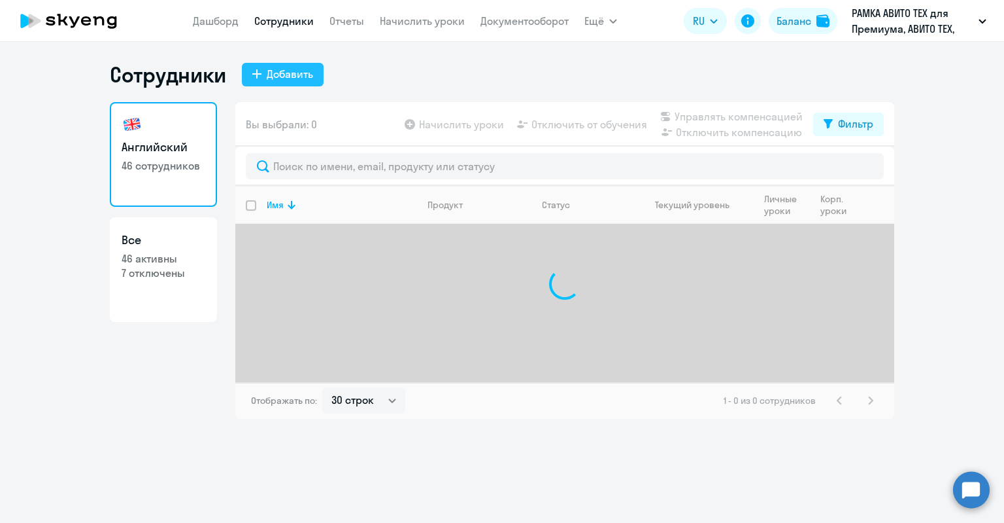
click at [262, 77] on button "Добавить" at bounding box center [283, 75] width 82 height 24
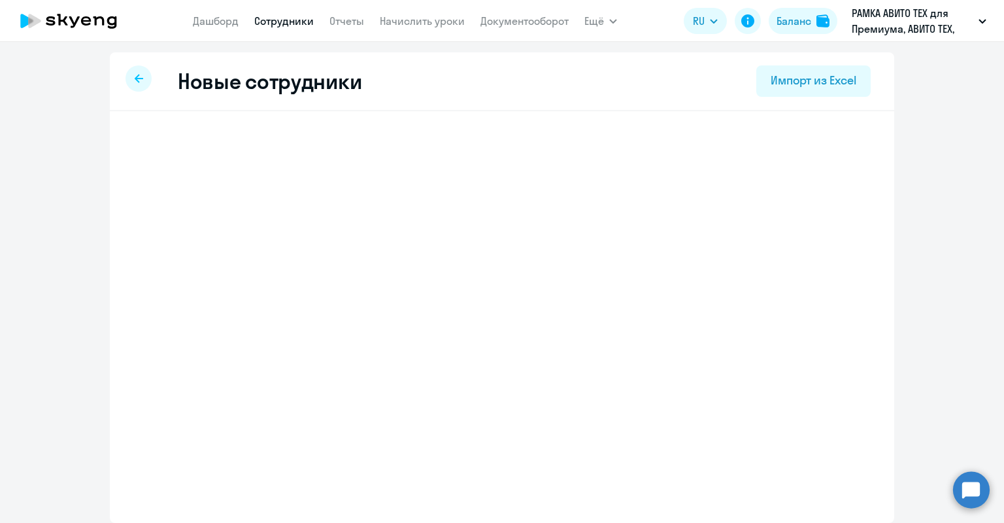
select select "english_adult_not_native_speaker_premium"
select select "3"
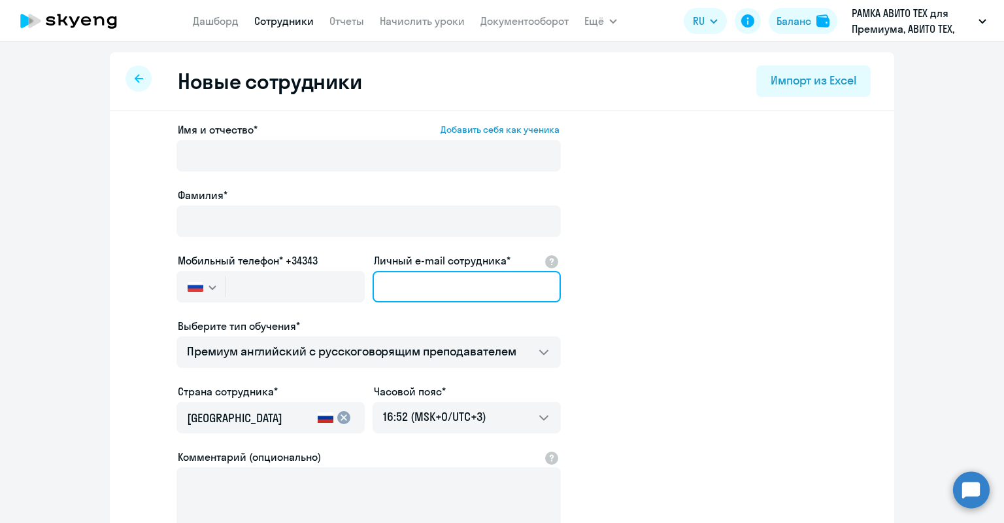
click at [464, 285] on input "Личный e-mail сотрудника*" at bounding box center [467, 286] width 188 height 31
paste input "Отдел Sales Customer Success"
type input "Отдел Sales Customer Success"
click at [540, 281] on input "Отдел Sales Customer Success" at bounding box center [467, 286] width 188 height 31
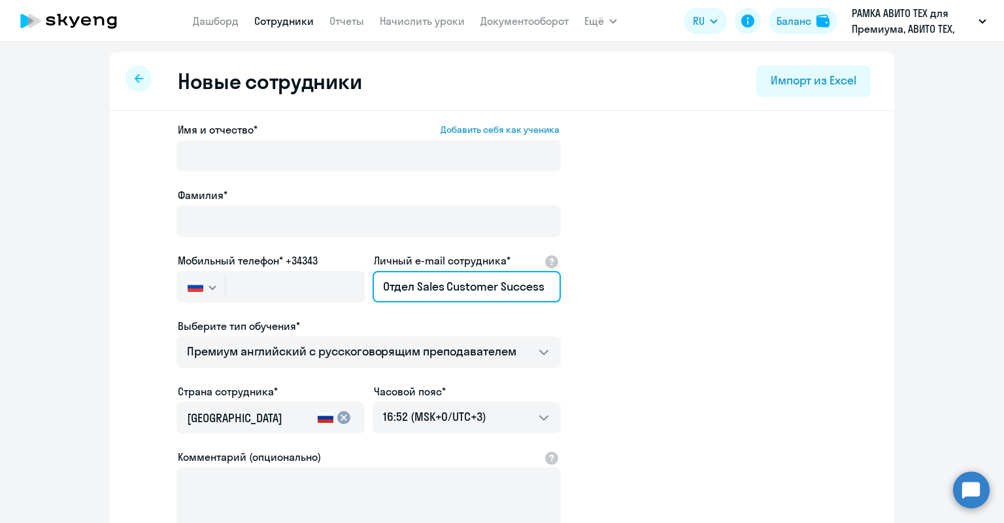
click at [540, 281] on input "Отдел Sales Customer Success" at bounding box center [467, 286] width 188 height 31
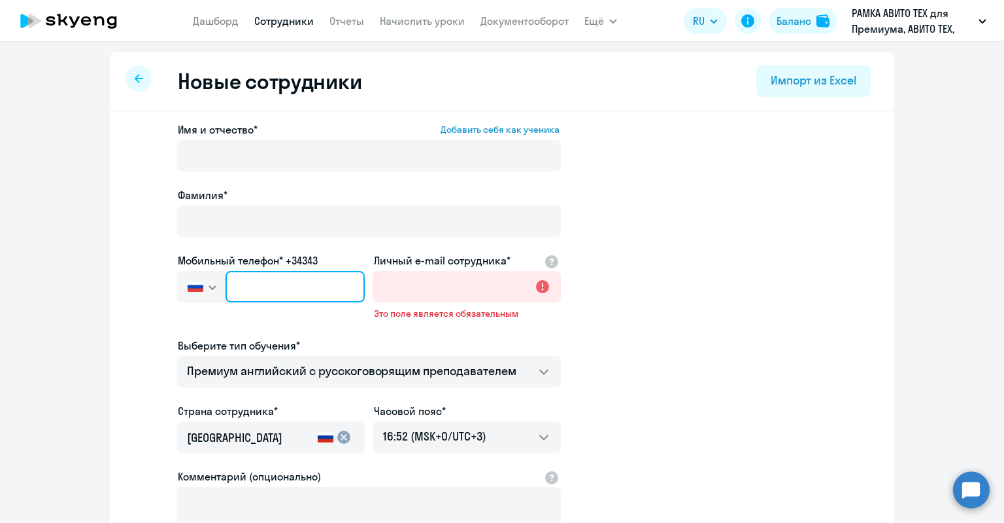
click at [353, 288] on input "text" at bounding box center [295, 286] width 139 height 31
paste input "+7 910 201-10-50"
type input "+7 910 201-10-50"
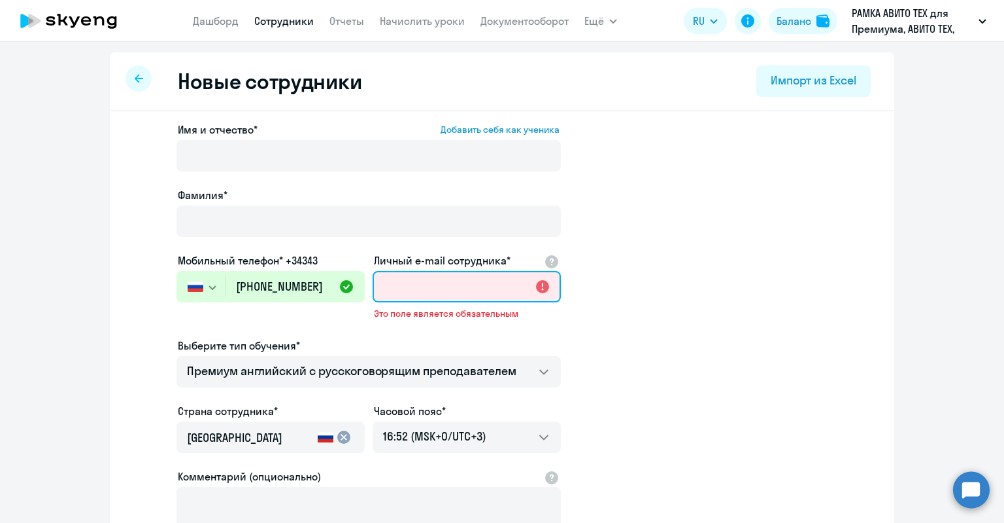
click at [468, 277] on input "Личный e-mail сотрудника*" at bounding box center [467, 286] width 188 height 31
paste input "kafedunova@avito.ru"
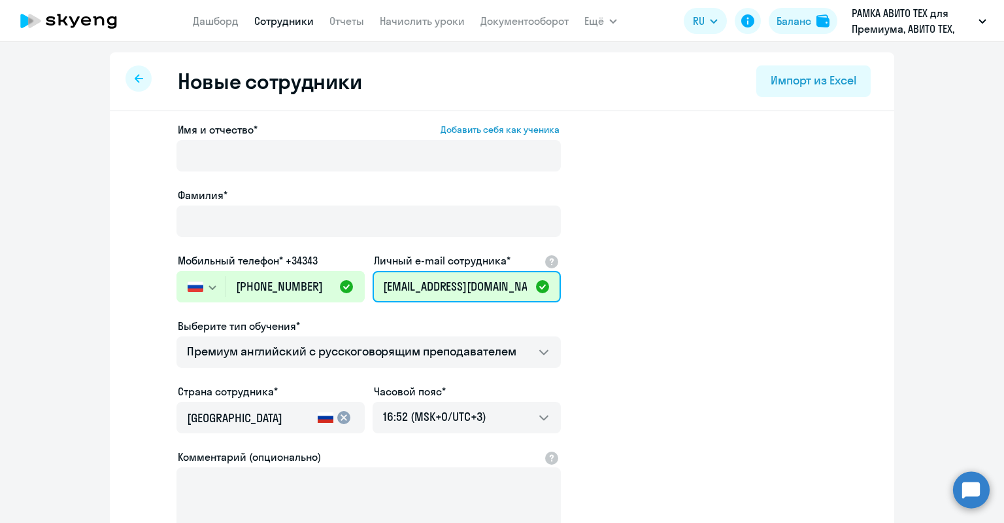
type input "kafedunova@avito.ru"
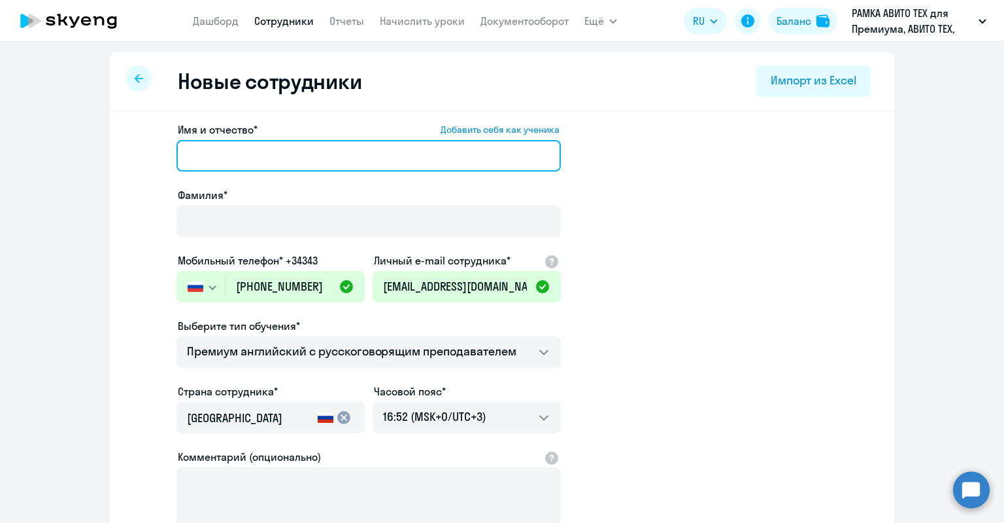
click at [294, 154] on input "Имя и отчество* Добавить себя как ученика" at bounding box center [369, 155] width 385 height 31
paste input "Федунова Кристина"
drag, startPoint x: 240, startPoint y: 158, endPoint x: 186, endPoint y: 157, distance: 53.6
click at [186, 157] on input "Федунова Кристина" at bounding box center [369, 155] width 385 height 31
drag, startPoint x: 184, startPoint y: 156, endPoint x: 239, endPoint y: 158, distance: 54.3
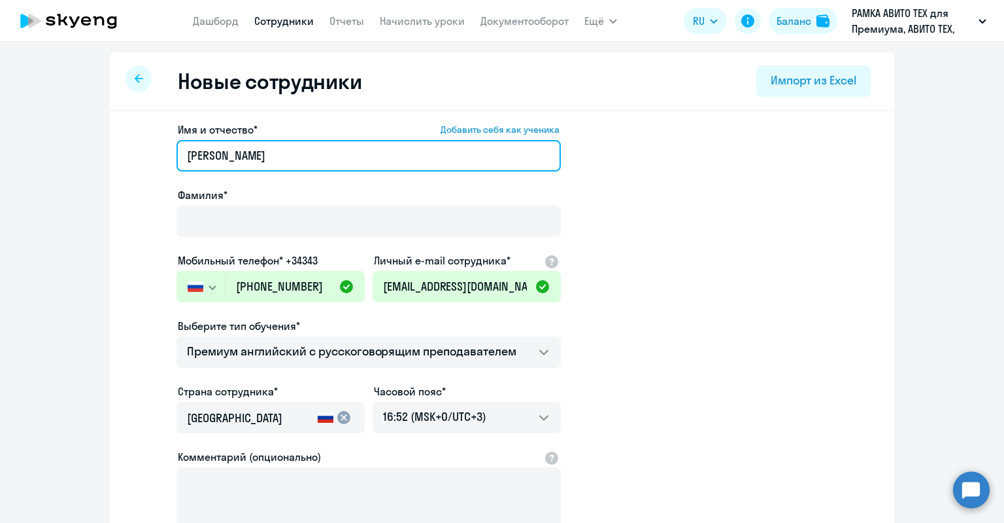
click at [239, 158] on input "Федунова Кристина" at bounding box center [369, 155] width 385 height 31
type input "Кристина"
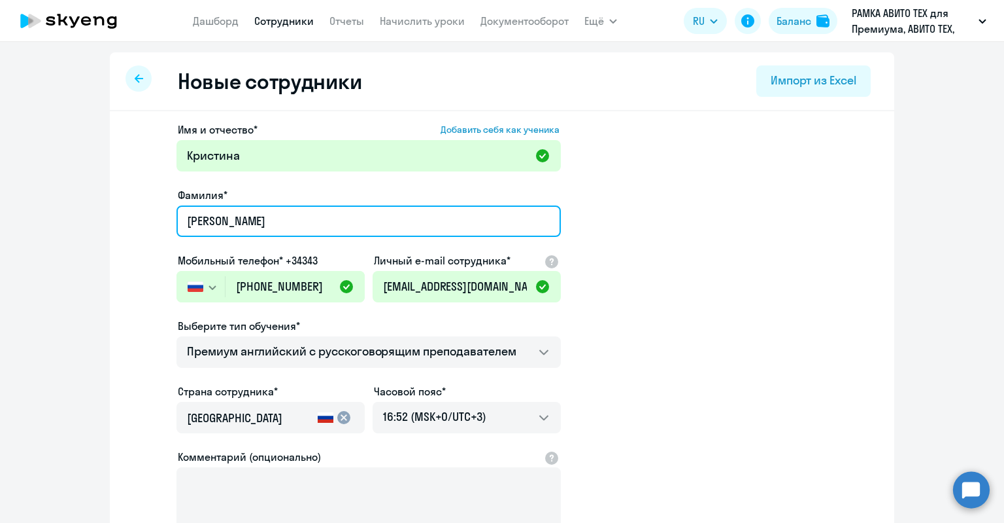
type input "Федунова"
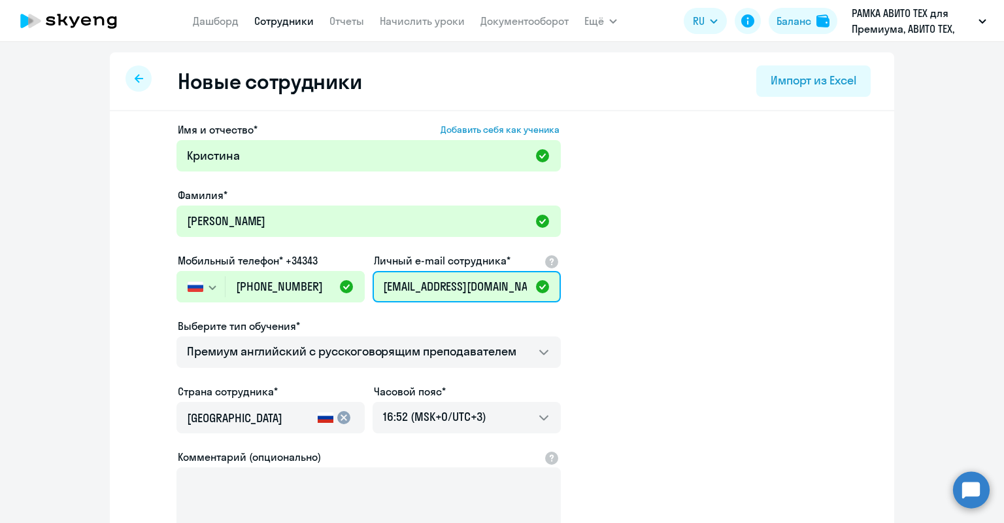
drag, startPoint x: 393, startPoint y: 291, endPoint x: 365, endPoint y: 283, distance: 29.2
click at [366, 283] on div "Имя и отчество* Добавить себя как ученика Кристина Фамилия* Федунова Мобильный …" at bounding box center [369, 355] width 385 height 466
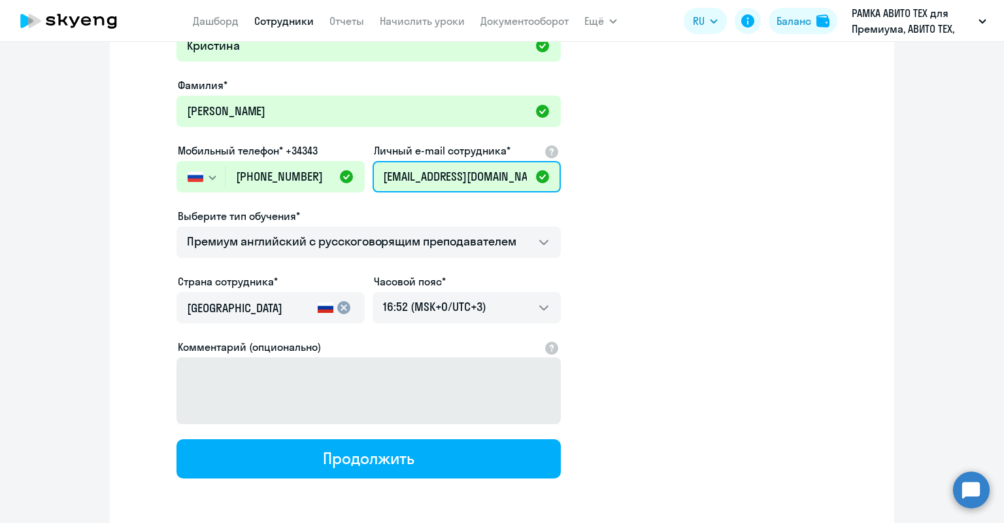
scroll to position [162, 0]
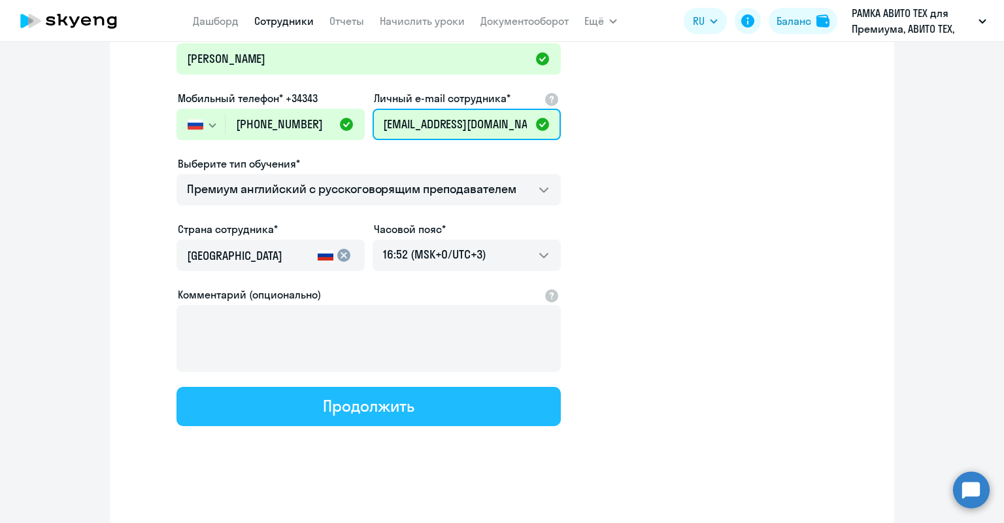
type input "kafedunova@avito.ru"
click at [458, 396] on button "Продолжить" at bounding box center [369, 405] width 385 height 39
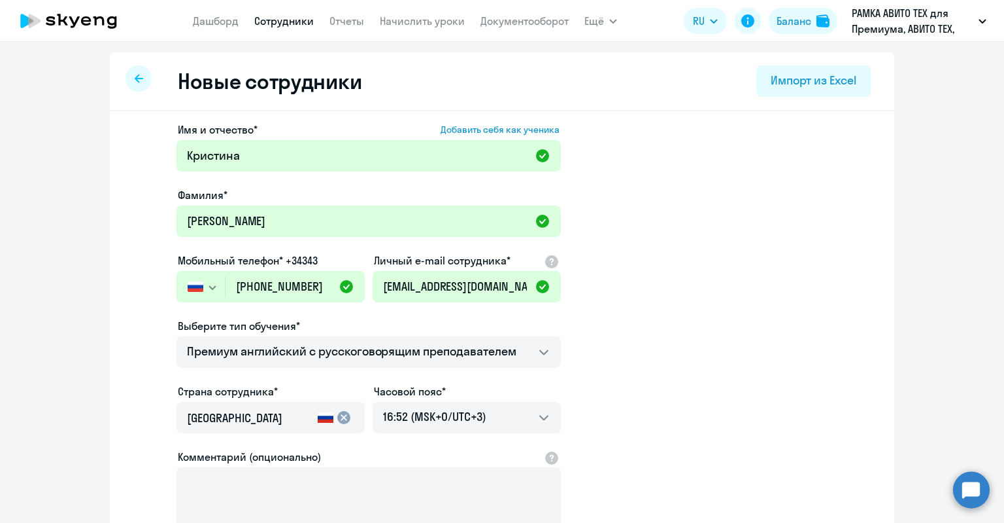
select select "english_adult_not_native_speaker_premium"
select select "3"
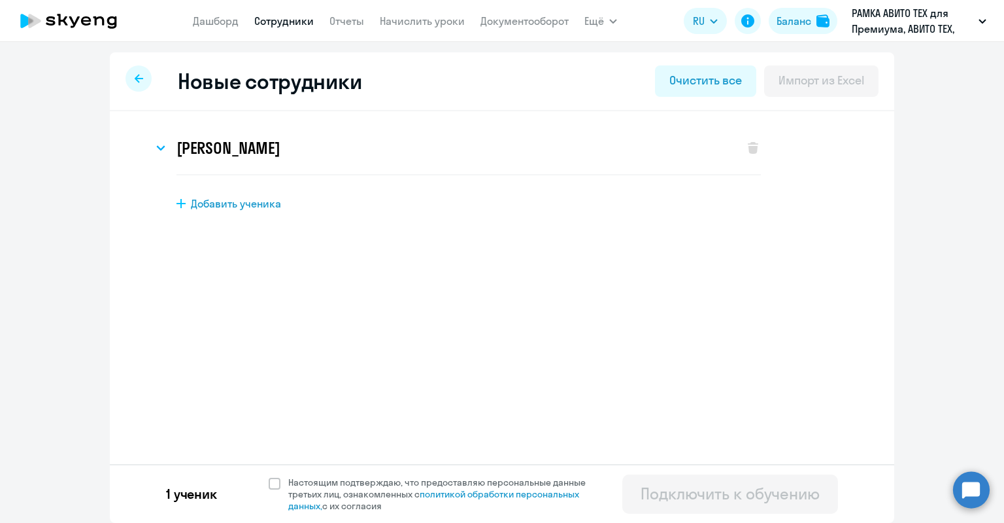
scroll to position [0, 0]
click at [409, 482] on span "Настоящим подтверждаю, что предоставляю персональные данные третьих лиц, ознако…" at bounding box center [444, 493] width 313 height 35
click at [269, 476] on input "Настоящим подтверждаю, что предоставляю персональные данные третьих лиц, ознако…" at bounding box center [268, 475] width 1 height 1
checkbox input "true"
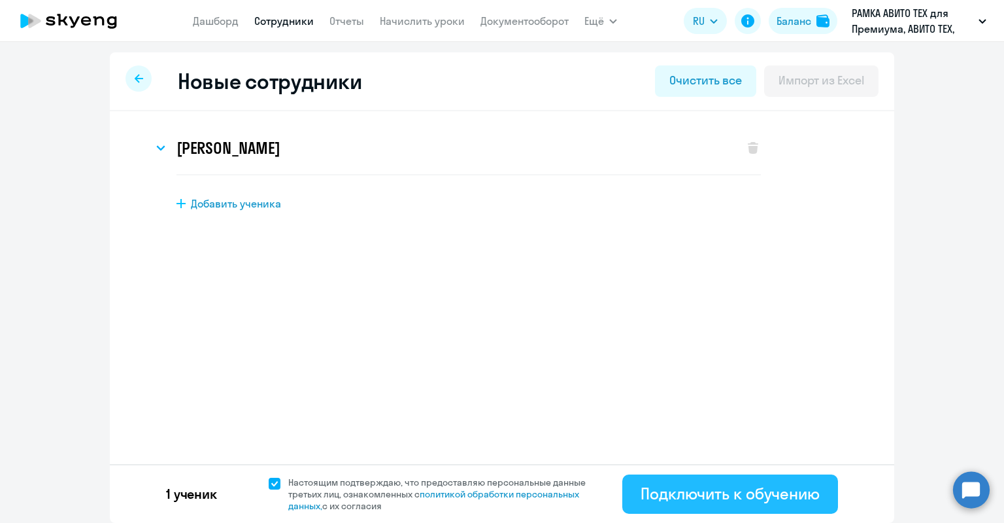
click at [762, 483] on div "Подключить к обучению" at bounding box center [730, 493] width 179 height 21
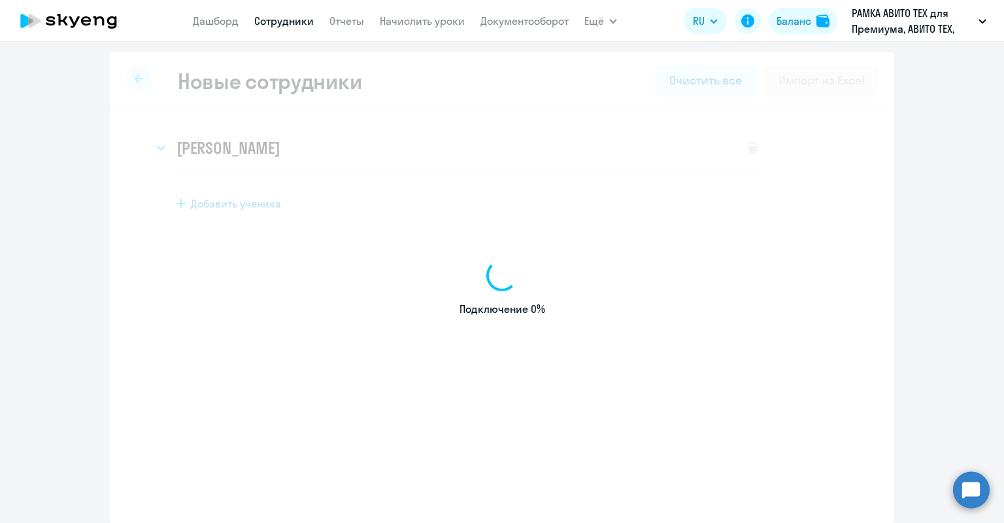
select select "english_adult_not_native_speaker_premium"
select select "3"
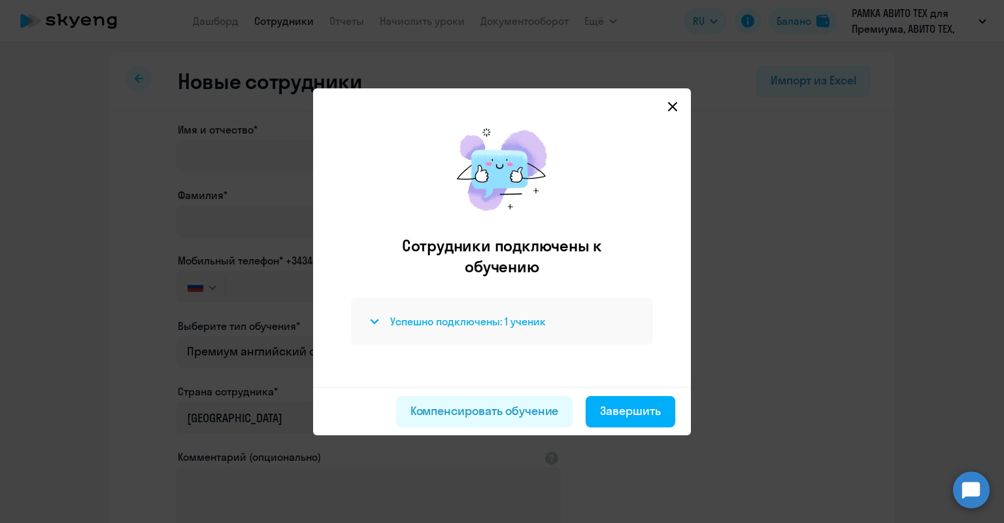
click at [532, 324] on h4 "Успешно подключены: 1 ученик" at bounding box center [468, 321] width 156 height 14
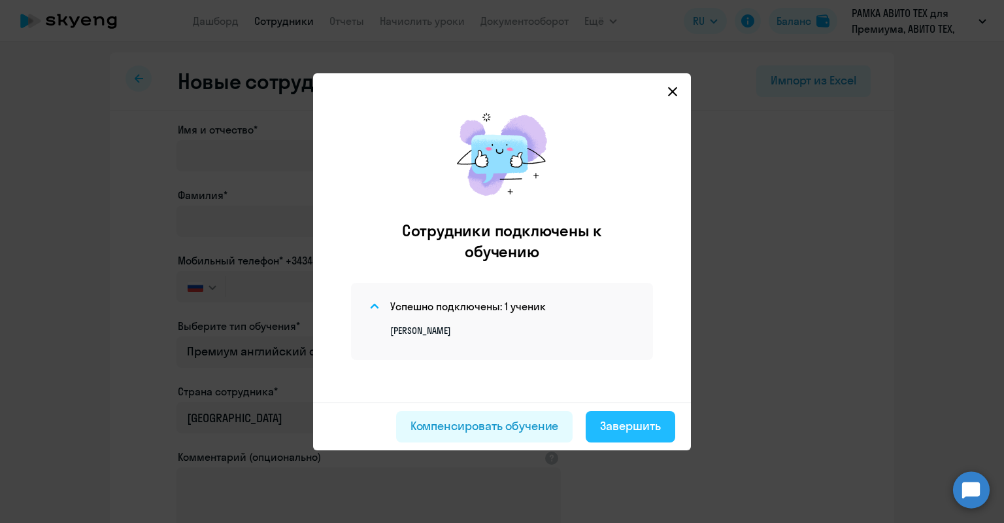
click at [628, 430] on div "Завершить" at bounding box center [630, 425] width 61 height 17
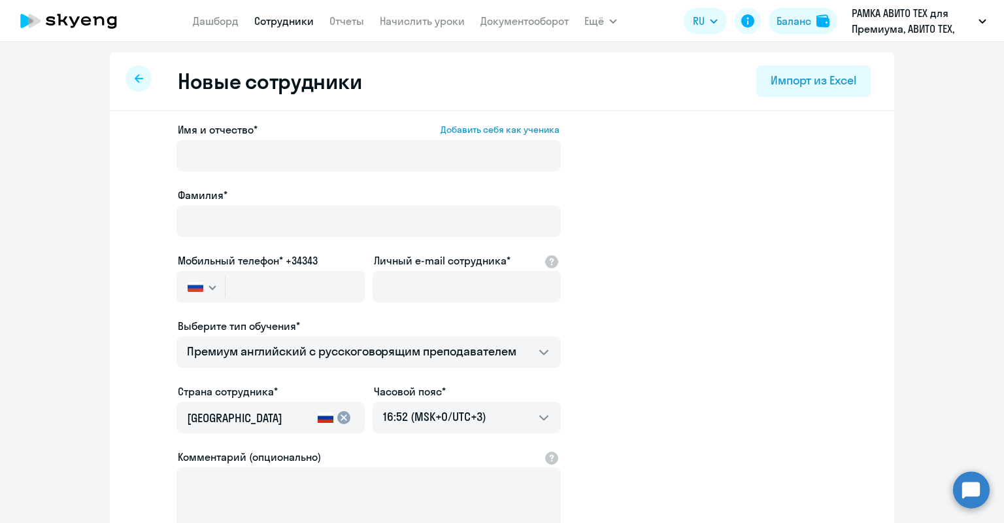
select select "30"
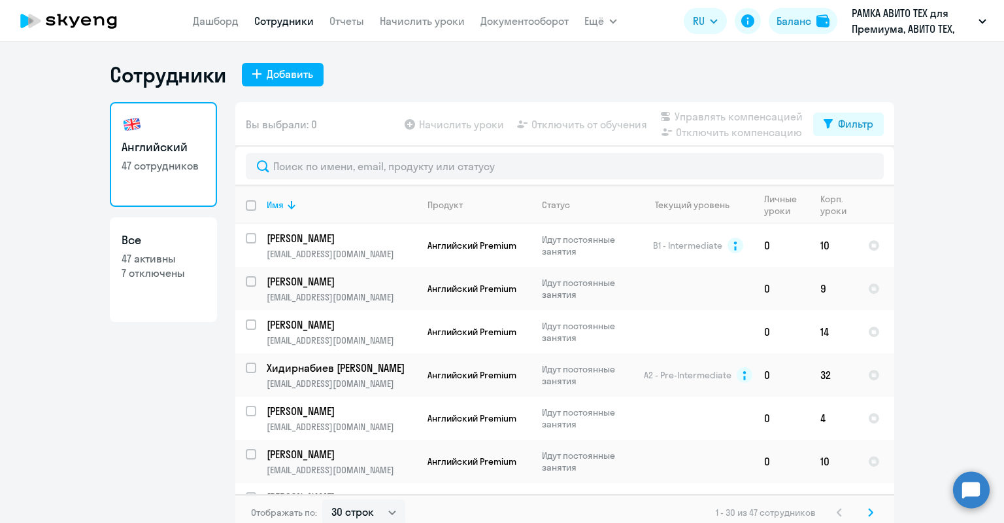
click at [165, 290] on link "Все 47 активны 7 отключены" at bounding box center [163, 269] width 107 height 105
select select "30"
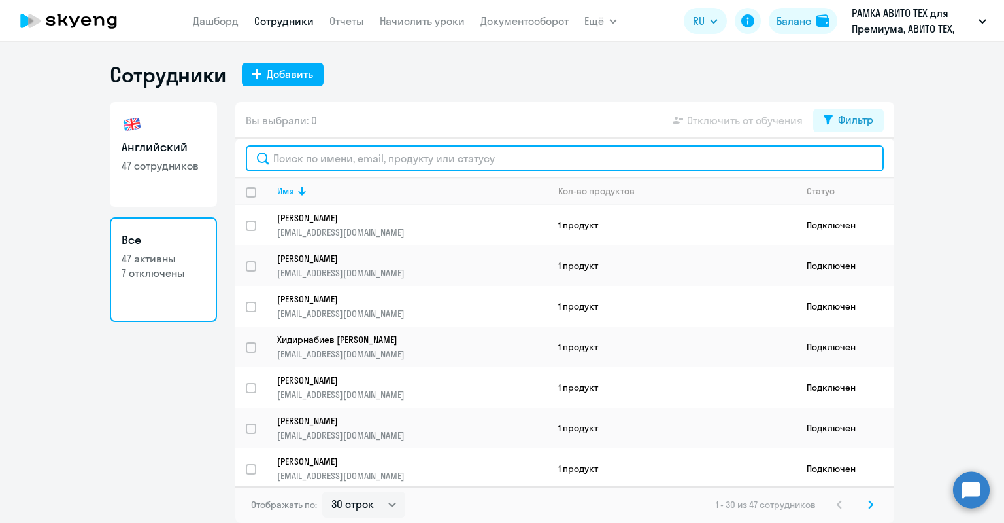
click at [361, 148] on input "text" at bounding box center [565, 158] width 638 height 26
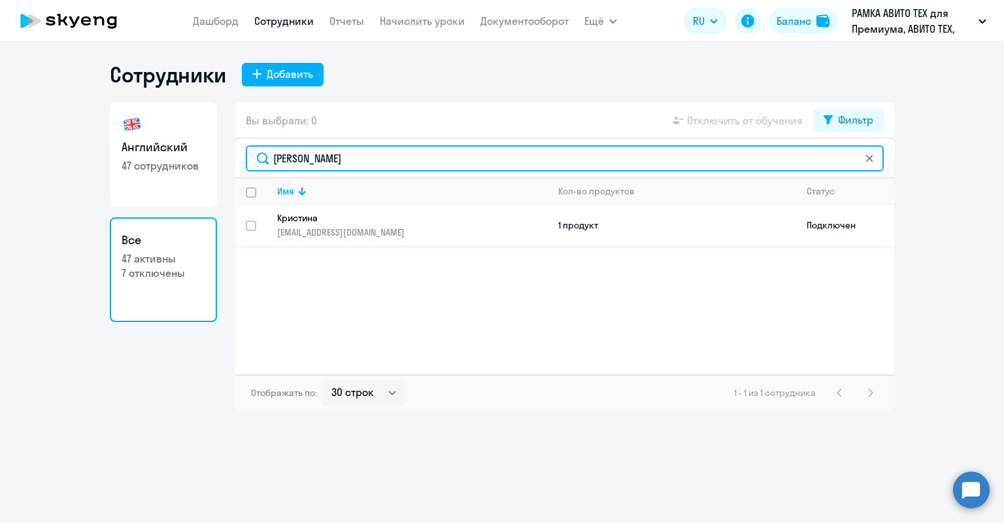
type input "крис"
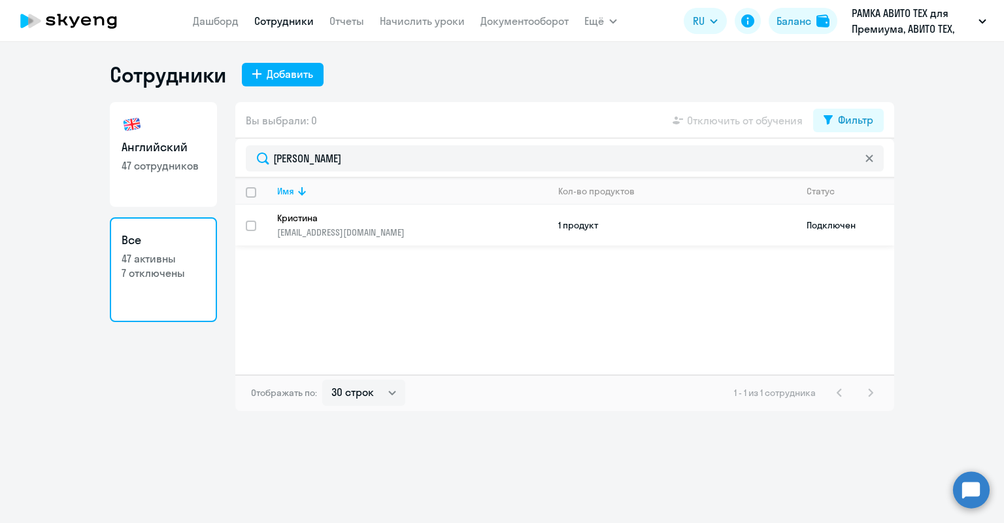
click at [413, 213] on p "Кристина" at bounding box center [403, 218] width 252 height 12
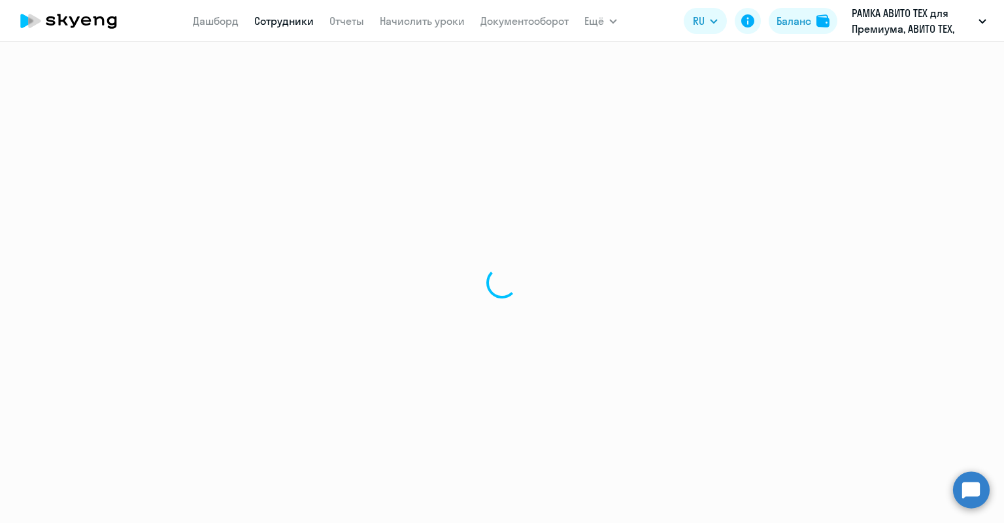
select select "english"
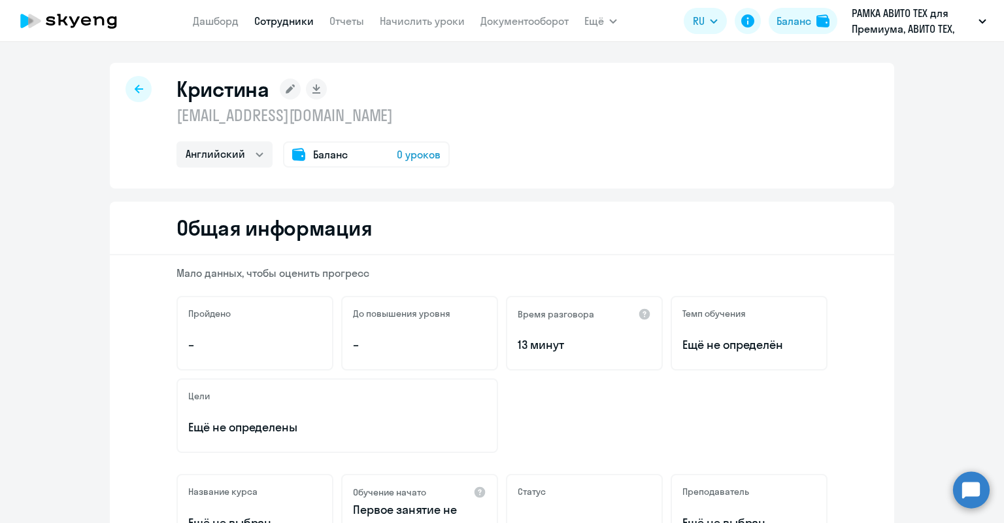
click at [283, 80] on rect at bounding box center [290, 88] width 21 height 21
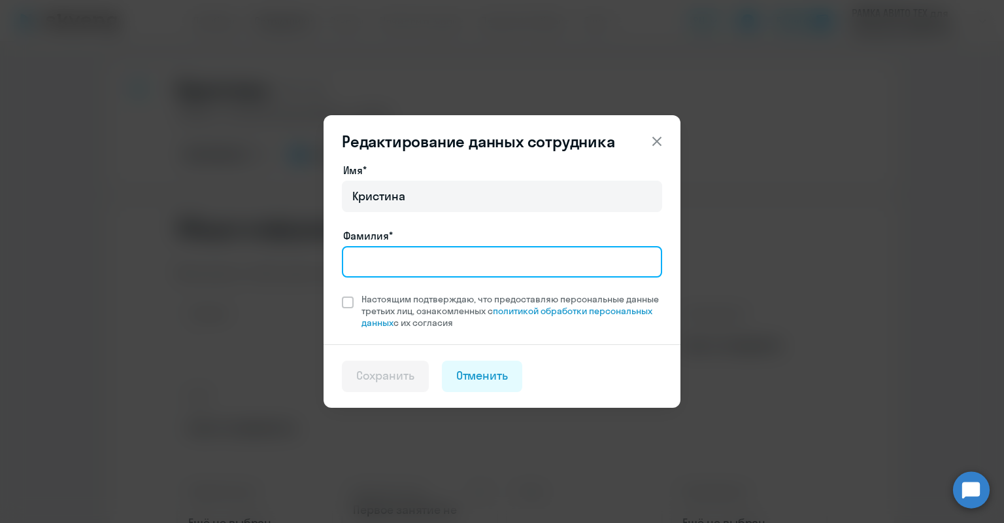
click at [455, 266] on input "Фамилия*" at bounding box center [502, 261] width 320 height 31
type input "Федунова"
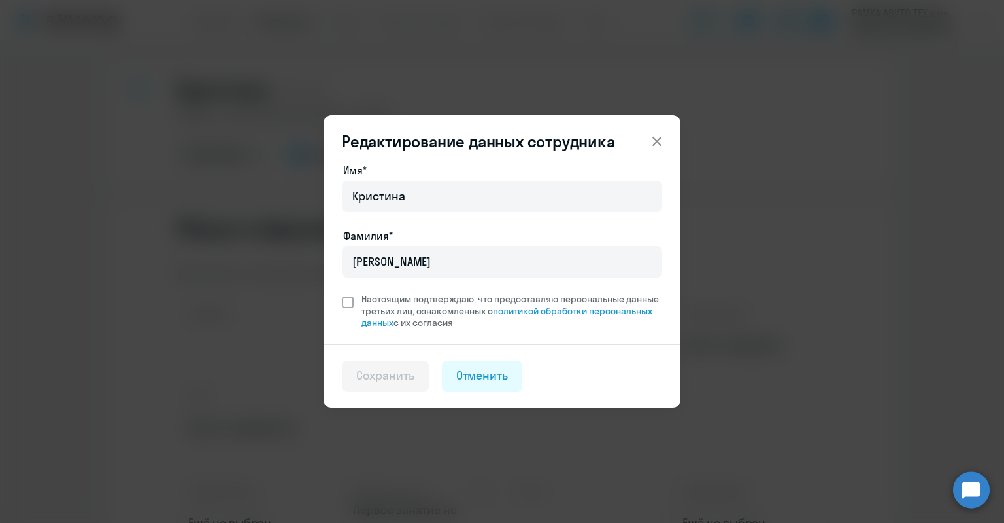
click at [453, 299] on span "Настоящим подтверждаю, что предоставляю персональные данные третьих лиц, ознако…" at bounding box center [512, 310] width 301 height 35
click at [342, 293] on input "Настоящим подтверждаю, что предоставляю персональные данные третьих лиц, ознако…" at bounding box center [341, 292] width 1 height 1
checkbox input "true"
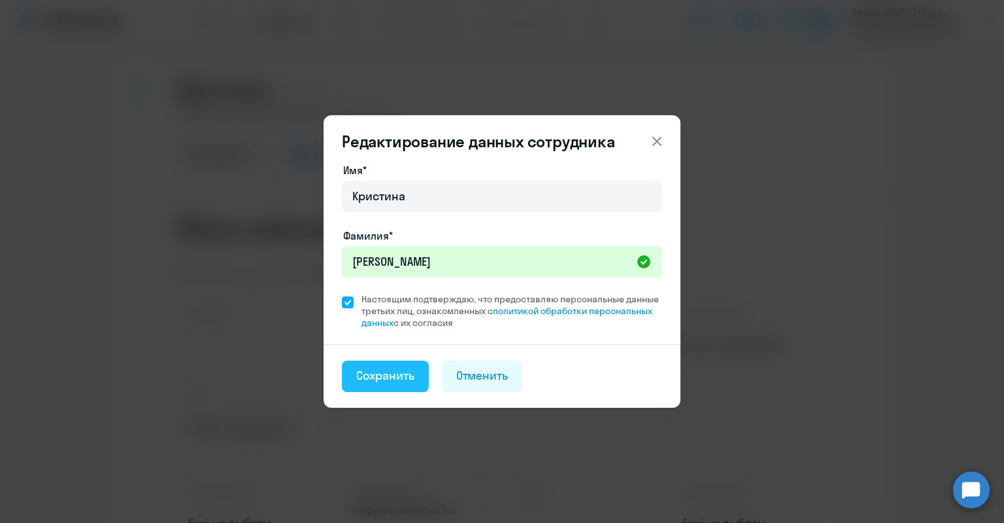
click at [404, 381] on div "Сохранить" at bounding box center [385, 375] width 58 height 17
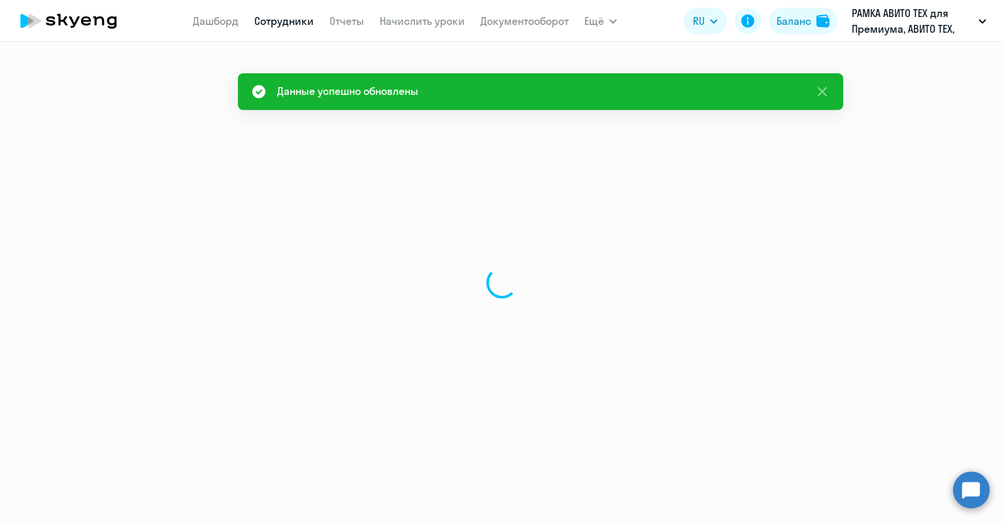
select select "english"
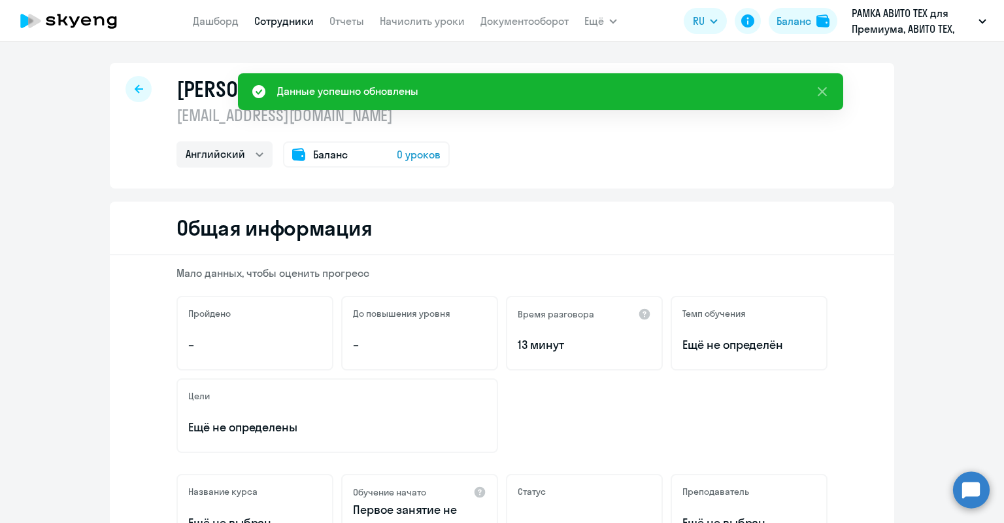
click at [380, 151] on div "Баланс 0 уроков" at bounding box center [366, 154] width 167 height 26
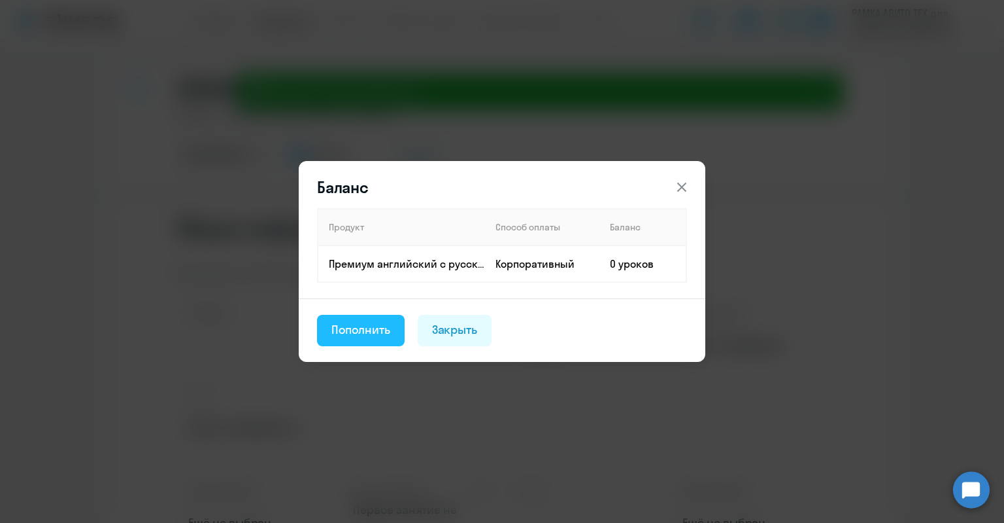
click at [370, 326] on div "Пополнить" at bounding box center [361, 329] width 59 height 17
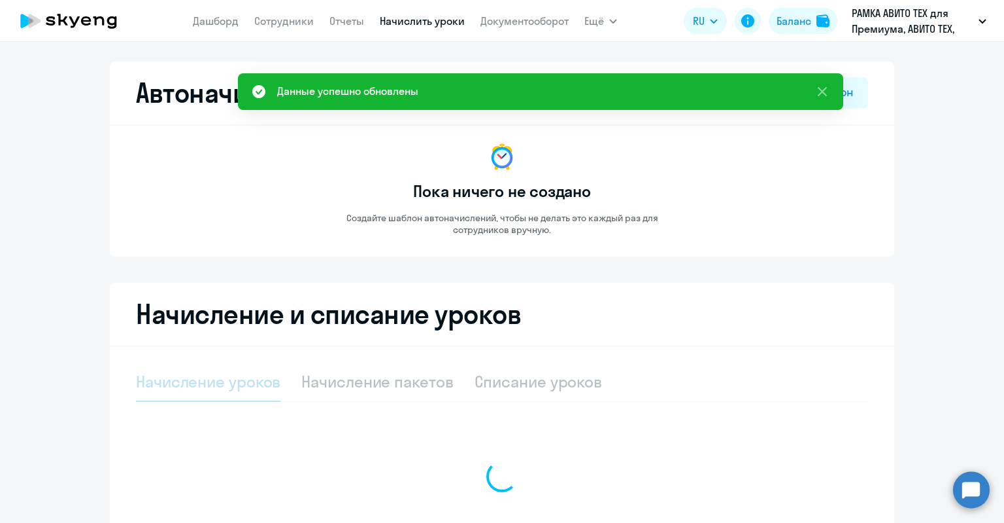
select select "10"
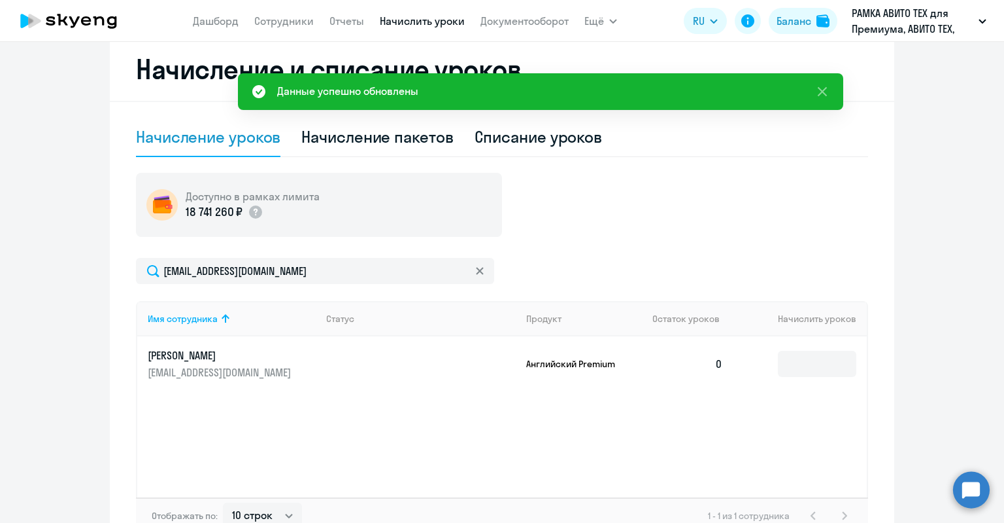
scroll to position [262, 0]
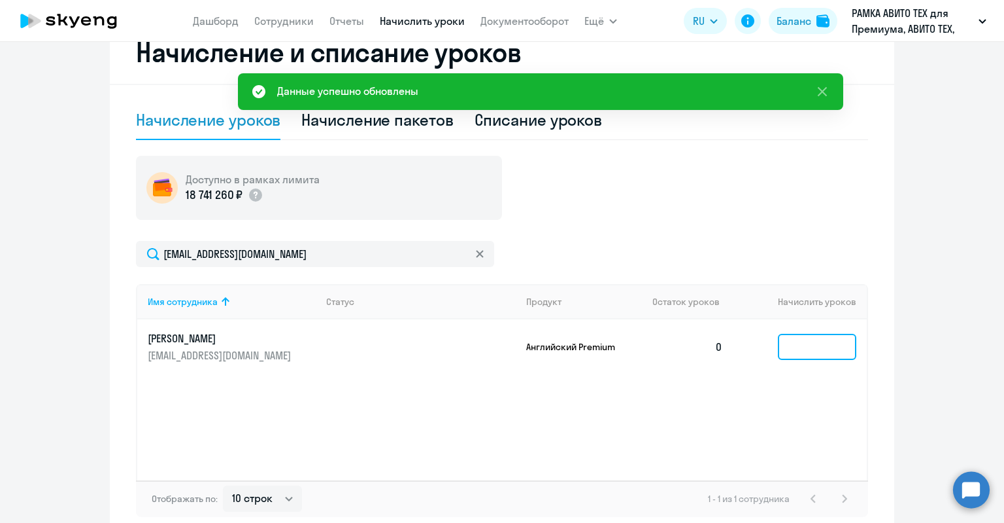
click at [798, 334] on input at bounding box center [817, 347] width 78 height 26
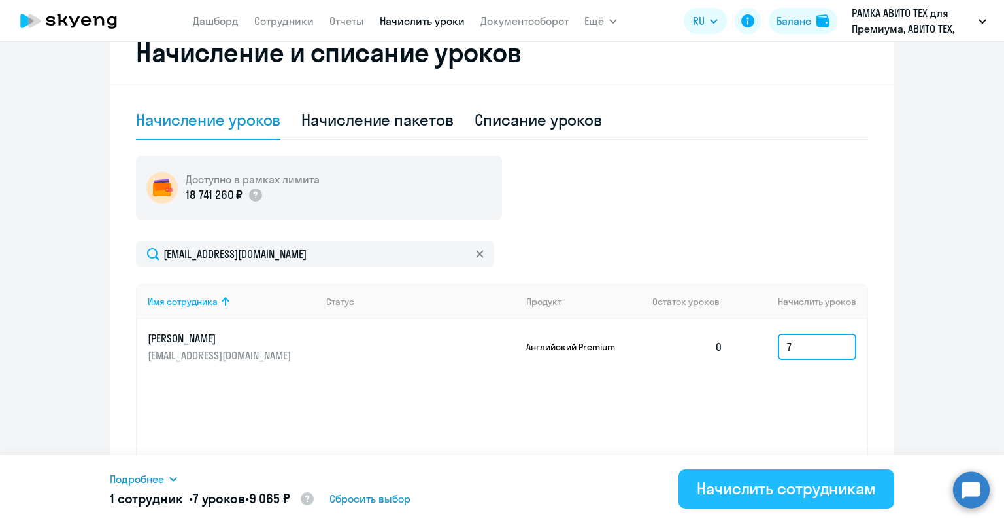
type input "7"
click at [744, 476] on button "Начислить сотрудникам" at bounding box center [787, 488] width 216 height 39
